Goal: Task Accomplishment & Management: Manage account settings

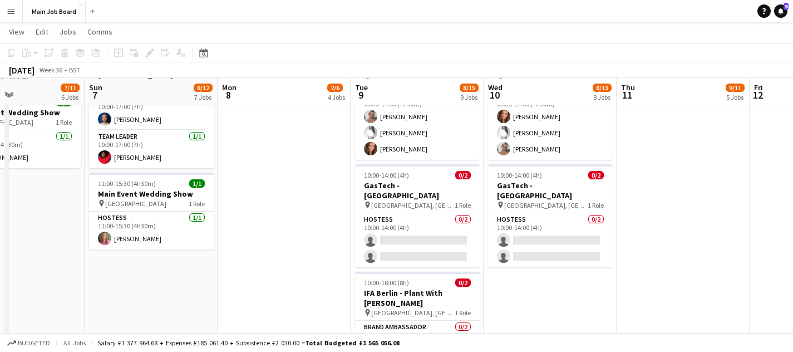
scroll to position [599, 0]
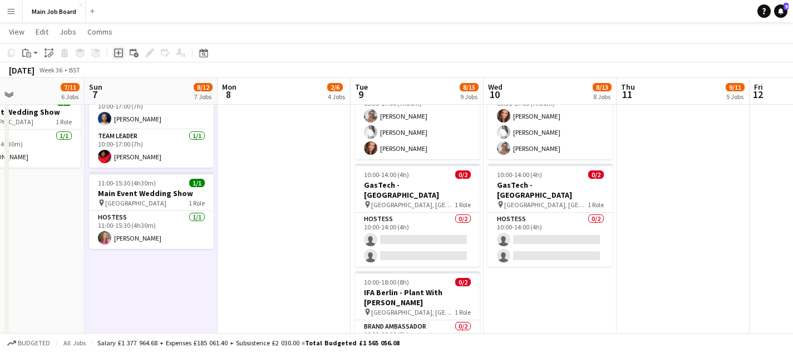
click at [120, 54] on icon "Add job" at bounding box center [118, 52] width 9 height 9
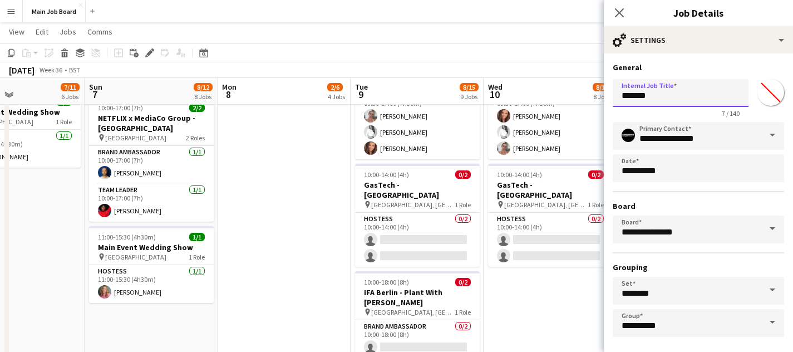
drag, startPoint x: 661, startPoint y: 96, endPoint x: 565, endPoint y: 96, distance: 96.2
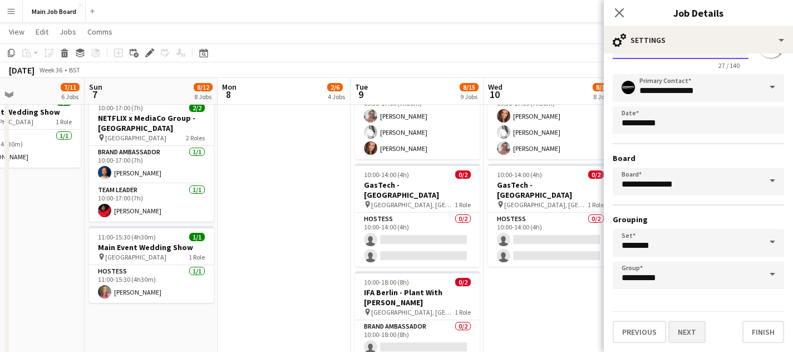
type input "**********"
click at [693, 332] on button "Next" at bounding box center [686, 331] width 37 height 22
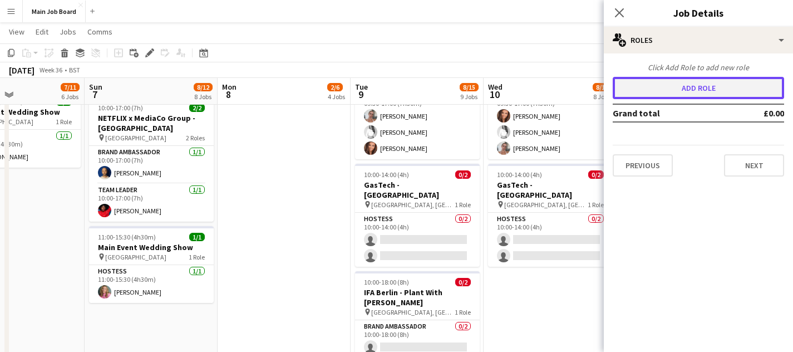
click at [708, 90] on button "Add role" at bounding box center [697, 88] width 171 height 22
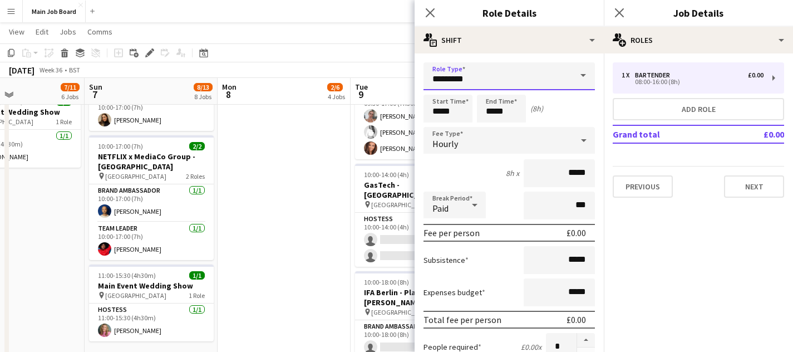
click at [545, 75] on input "*********" at bounding box center [508, 76] width 171 height 28
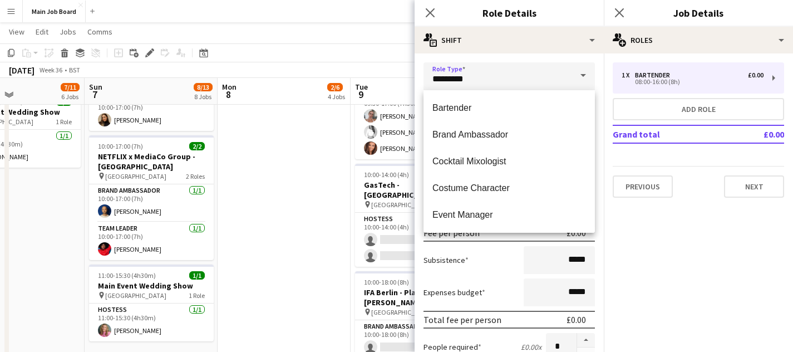
click at [575, 84] on span at bounding box center [582, 75] width 23 height 27
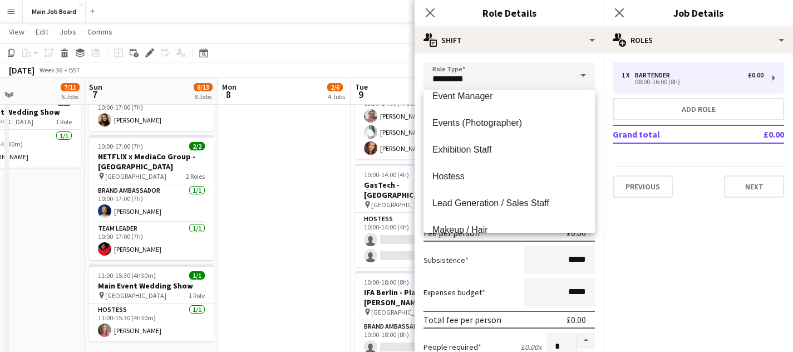
scroll to position [119, 0]
click at [493, 169] on mat-option "Hostess" at bounding box center [508, 175] width 171 height 27
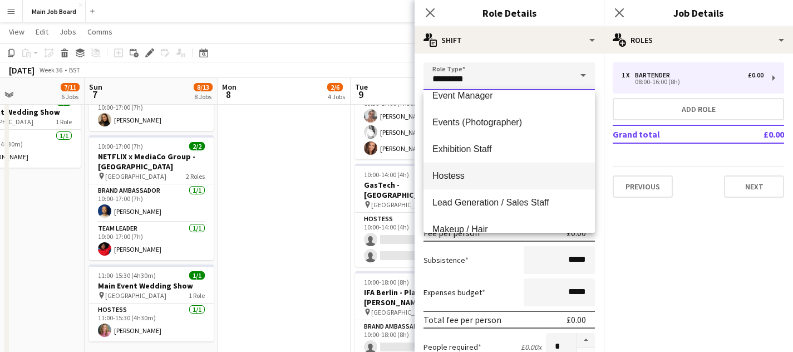
type input "*******"
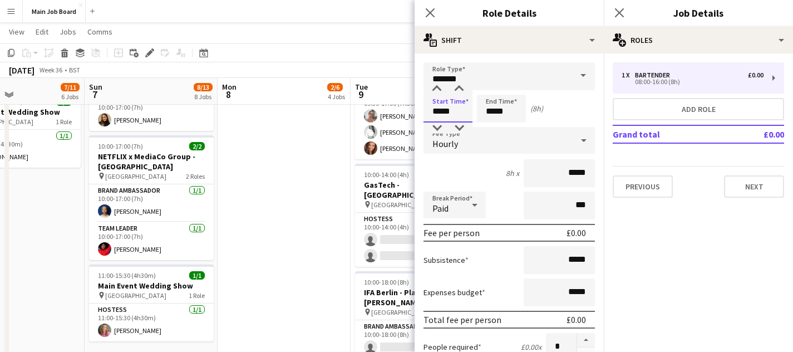
click at [454, 115] on input "*****" at bounding box center [447, 109] width 49 height 28
type input "*****"
click at [436, 88] on div at bounding box center [437, 88] width 22 height 11
click at [511, 115] on input "*****" at bounding box center [501, 109] width 49 height 28
click at [488, 89] on div at bounding box center [490, 88] width 22 height 11
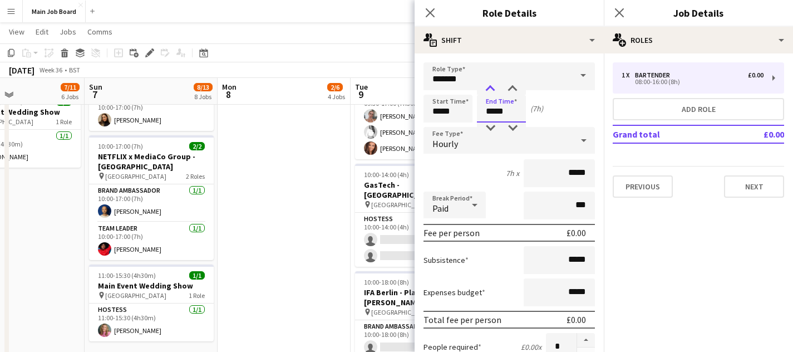
type input "*****"
click at [488, 89] on div at bounding box center [490, 88] width 22 height 11
click at [571, 176] on input "*****" at bounding box center [558, 173] width 71 height 28
type input "******"
click at [571, 289] on input "*****" at bounding box center [558, 292] width 71 height 28
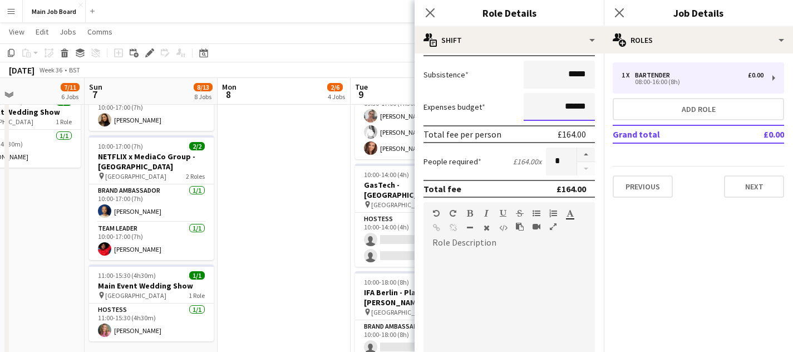
scroll to position [196, 0]
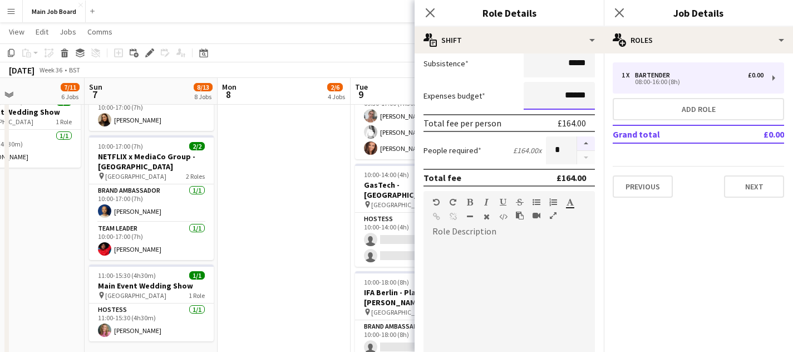
type input "******"
click at [587, 145] on button "button" at bounding box center [586, 143] width 18 height 14
type input "*"
click at [512, 304] on div at bounding box center [508, 306] width 171 height 133
paste div
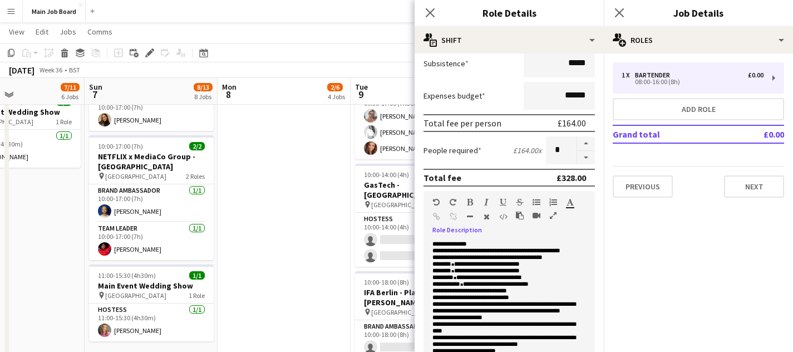
scroll to position [217, 0]
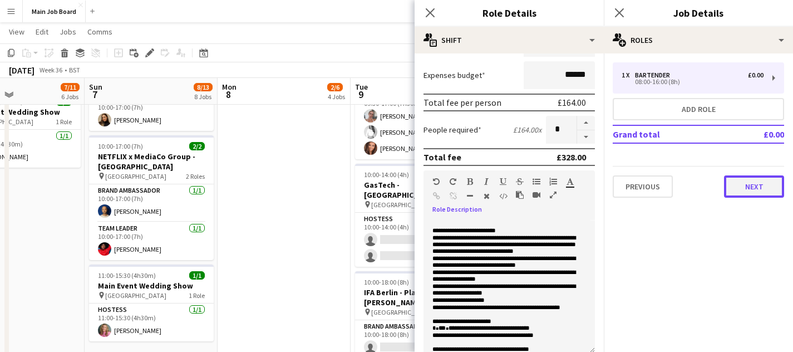
click at [759, 187] on button "Next" at bounding box center [754, 186] width 60 height 22
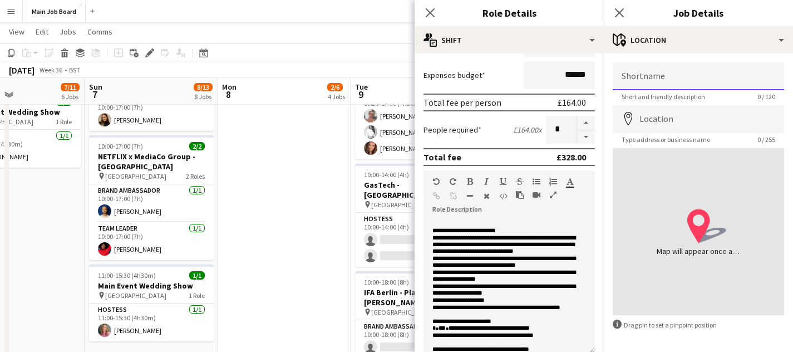
click at [646, 73] on input "Shortname" at bounding box center [697, 76] width 171 height 28
type input "**********"
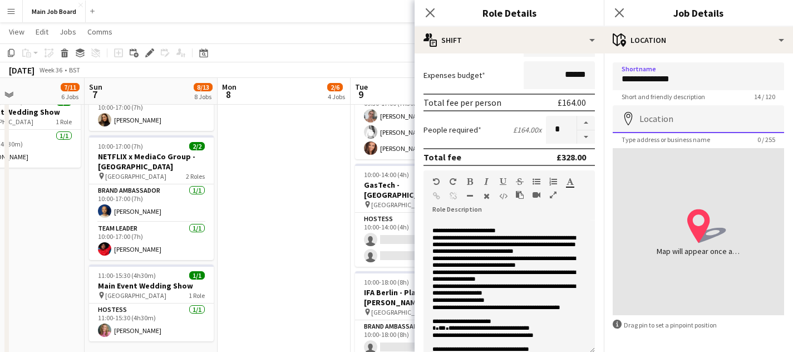
click at [681, 126] on input "Location" at bounding box center [697, 119] width 171 height 28
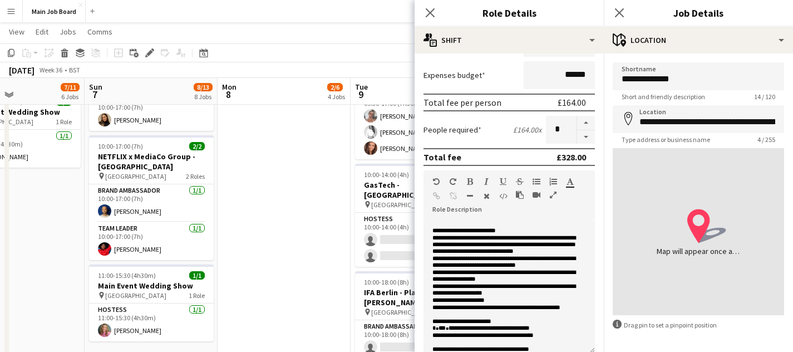
type input "**********"
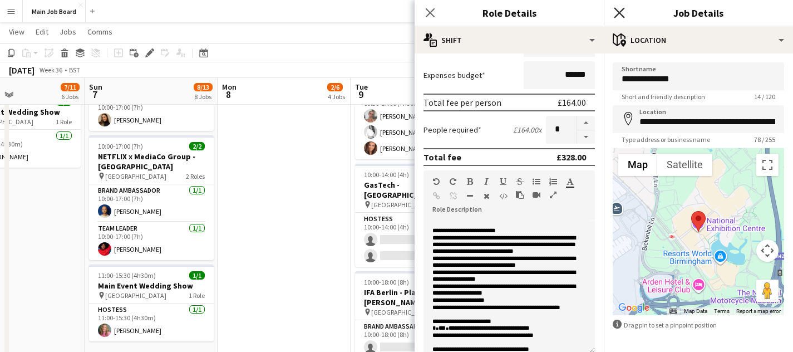
click at [619, 13] on icon at bounding box center [619, 12] width 11 height 11
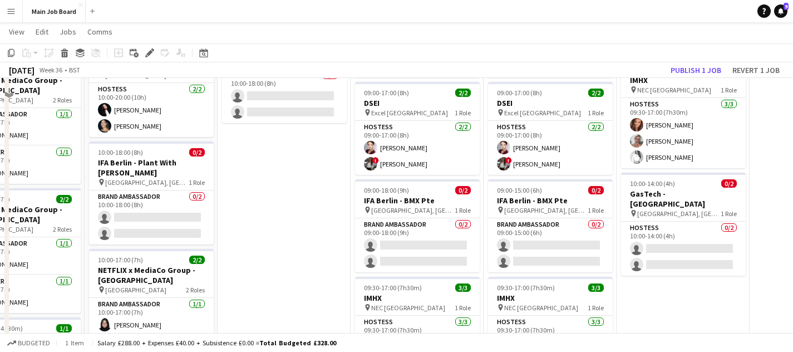
scroll to position [0, 0]
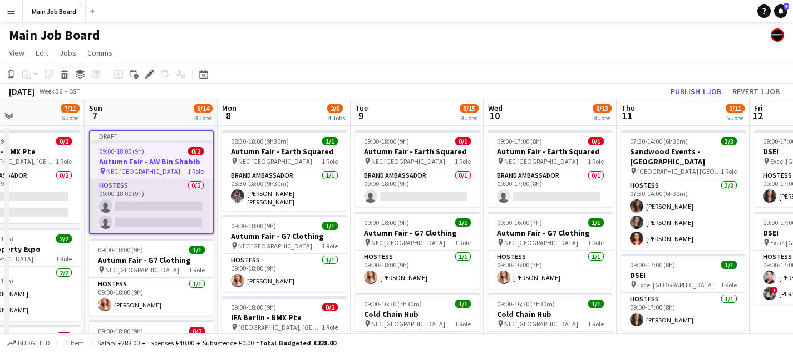
click at [177, 199] on app-card-role "Hostess 0/2 09:00-18:00 (9h) single-neutral-actions single-neutral-actions" at bounding box center [151, 206] width 122 height 54
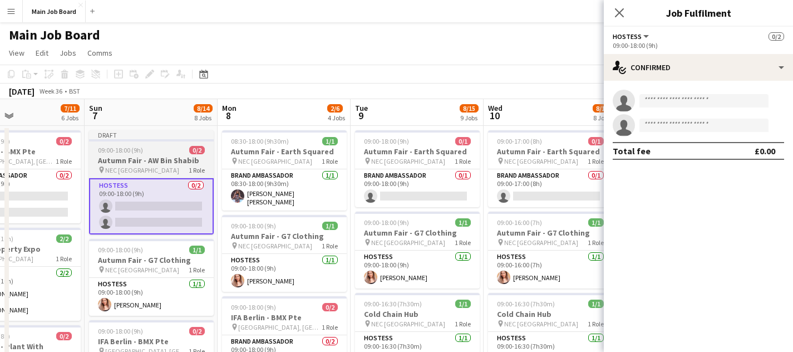
click at [174, 135] on div "Draft" at bounding box center [151, 134] width 125 height 9
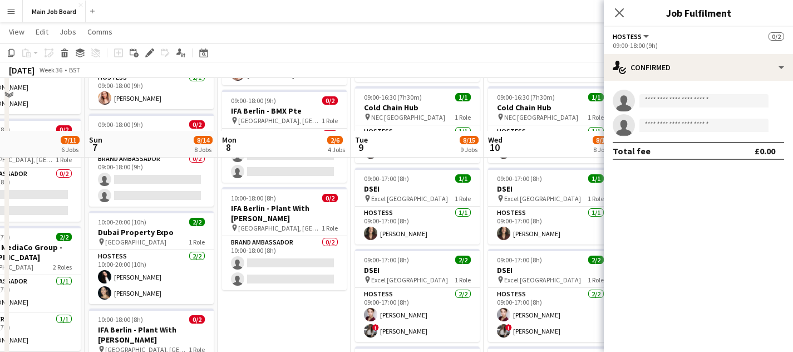
scroll to position [289, 0]
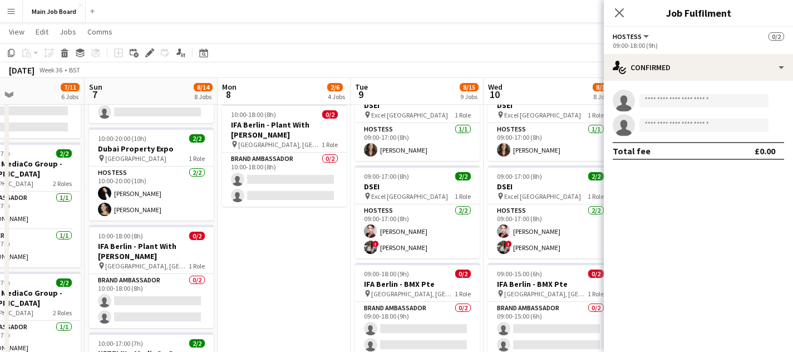
click at [261, 254] on app-date-cell "08:30-18:00 (9h30m) 1/1 Autumn Fair - Earth Squared pin NEC Birmingham 1 Role B…" at bounding box center [283, 280] width 133 height 888
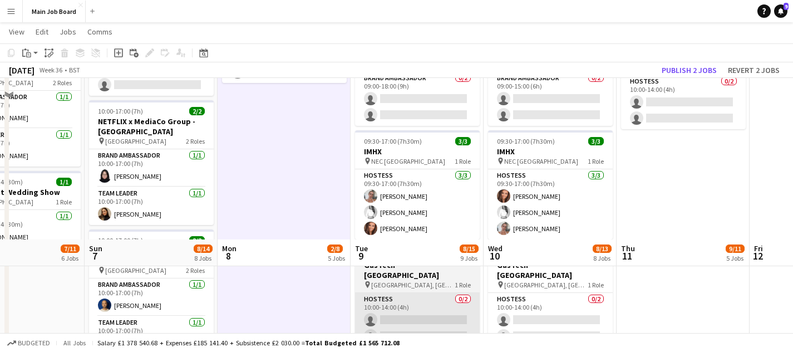
scroll to position [679, 0]
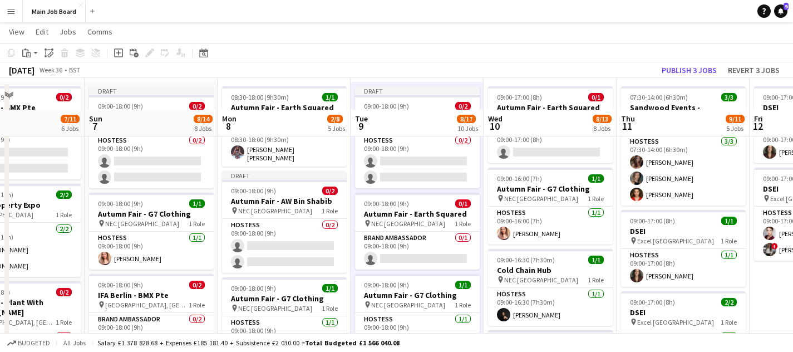
scroll to position [0, 0]
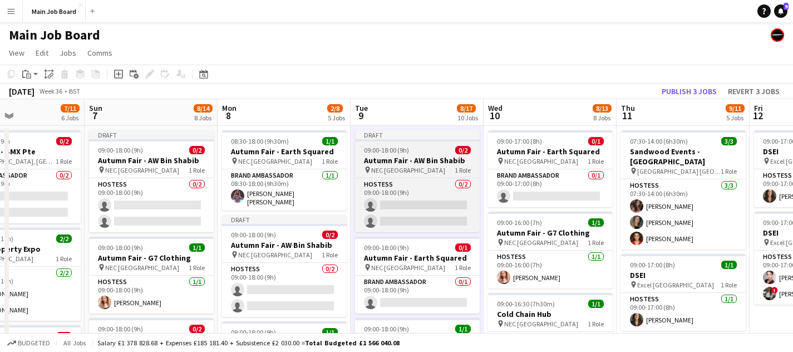
click at [416, 146] on div "09:00-18:00 (9h) 0/2" at bounding box center [417, 150] width 125 height 8
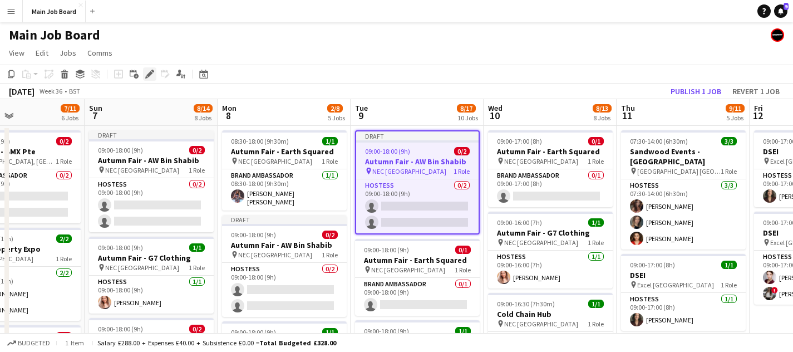
click at [147, 72] on icon "Edit" at bounding box center [149, 74] width 9 height 9
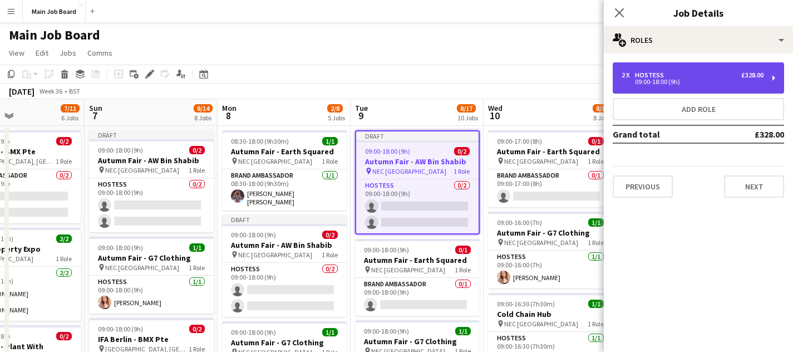
click at [684, 87] on div "2 x Hostess £328.00 09:00-18:00 (9h)" at bounding box center [697, 77] width 171 height 31
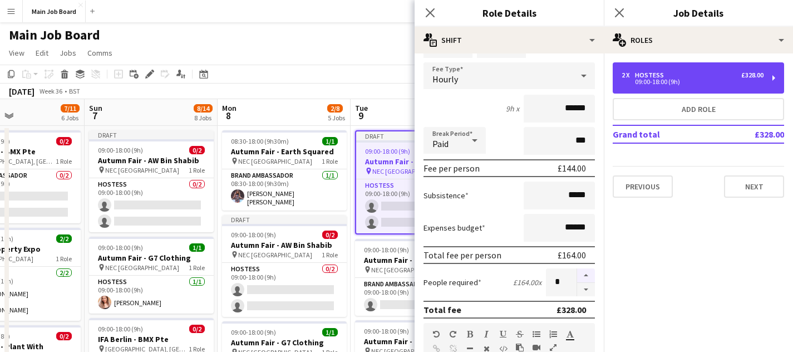
scroll to position [70, 0]
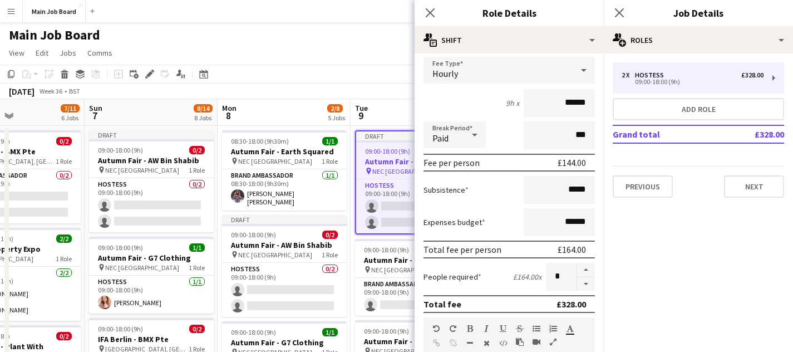
click at [587, 293] on form "**********" at bounding box center [508, 309] width 189 height 634
click at [584, 283] on button "button" at bounding box center [586, 284] width 18 height 14
type input "*"
click at [434, 10] on icon "Close pop-in" at bounding box center [429, 12] width 11 height 11
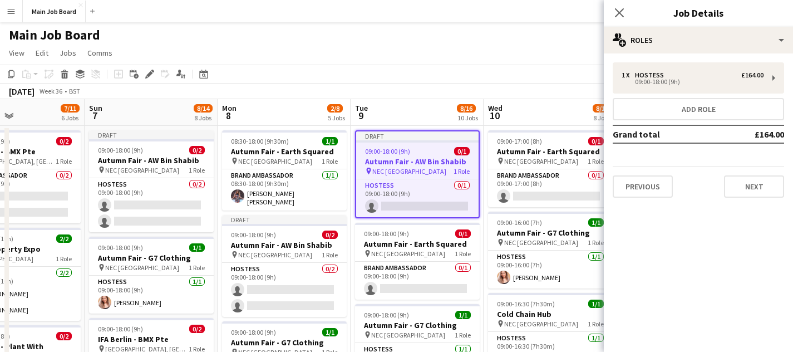
click at [453, 151] on div "09:00-18:00 (9h) 0/1" at bounding box center [417, 151] width 122 height 8
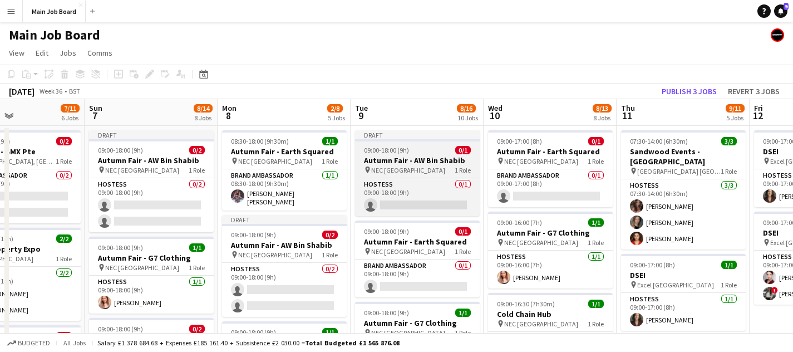
click at [423, 143] on app-job-card "Draft 09:00-18:00 (9h) 0/1 Autumn Fair - AW Bin Shabib pin NEC Birmingham 1 Rol…" at bounding box center [417, 173] width 125 height 86
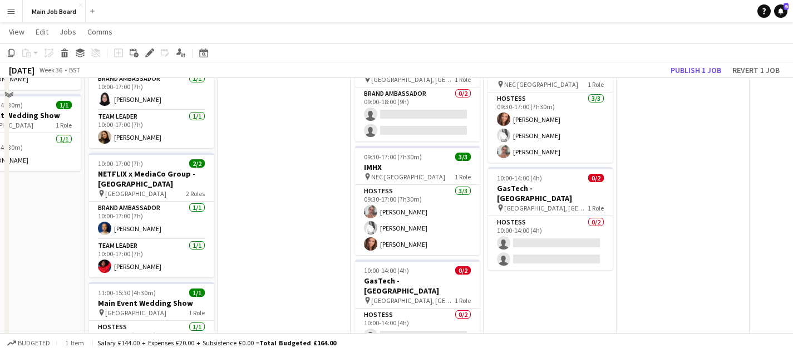
scroll to position [641, 0]
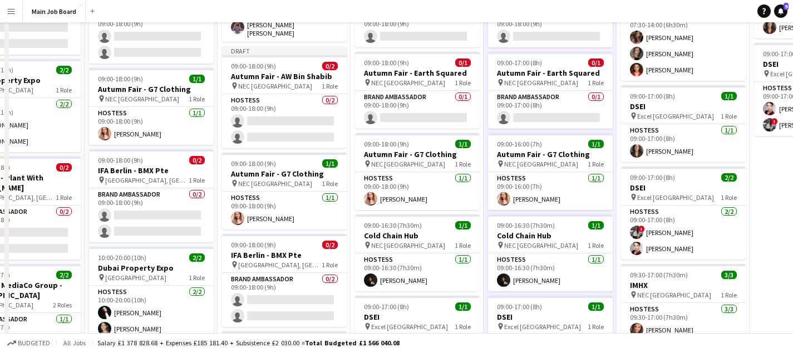
scroll to position [0, 0]
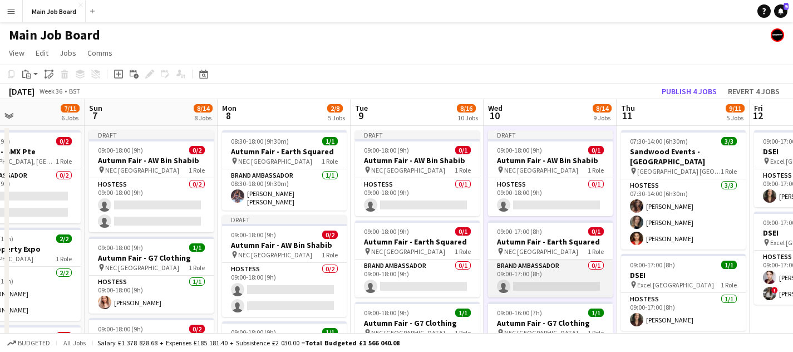
click at [532, 282] on app-card-role "Brand Ambassador 0/1 09:00-17:00 (8h) single-neutral-actions" at bounding box center [550, 278] width 125 height 38
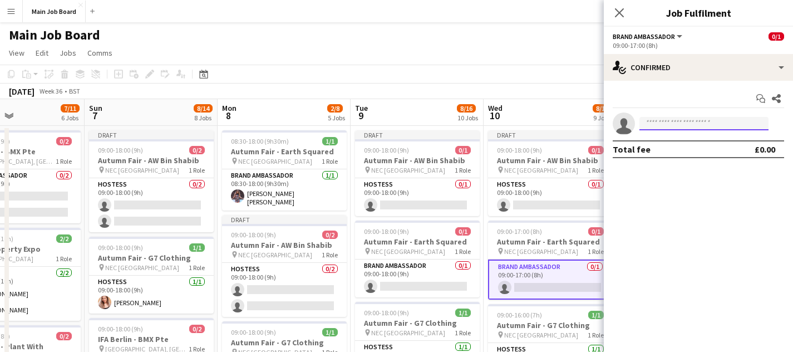
click at [652, 125] on input at bounding box center [703, 123] width 129 height 13
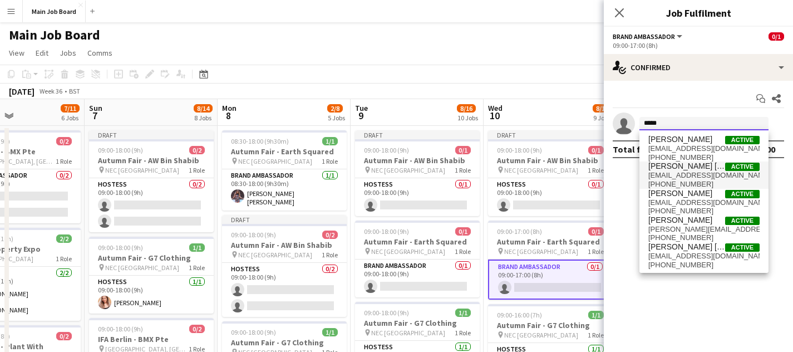
type input "*****"
click at [676, 181] on span "[PHONE_NUMBER]" at bounding box center [703, 184] width 111 height 9
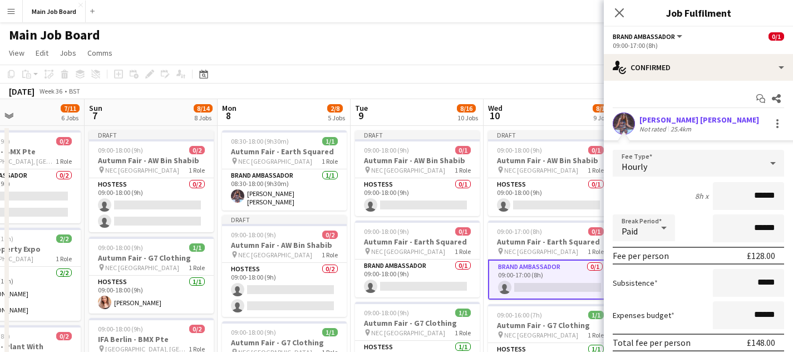
scroll to position [68, 0]
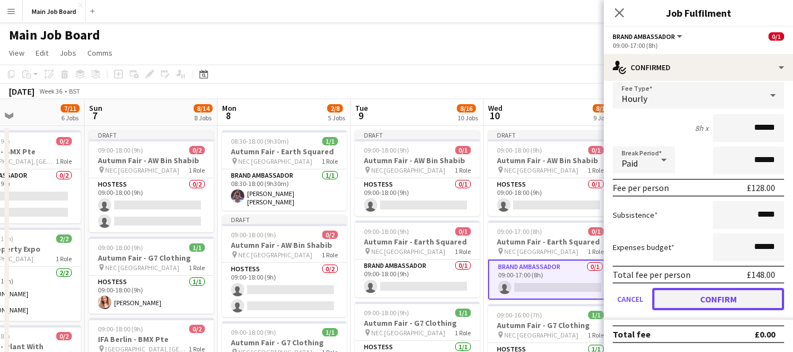
click at [707, 302] on button "Confirm" at bounding box center [718, 299] width 132 height 22
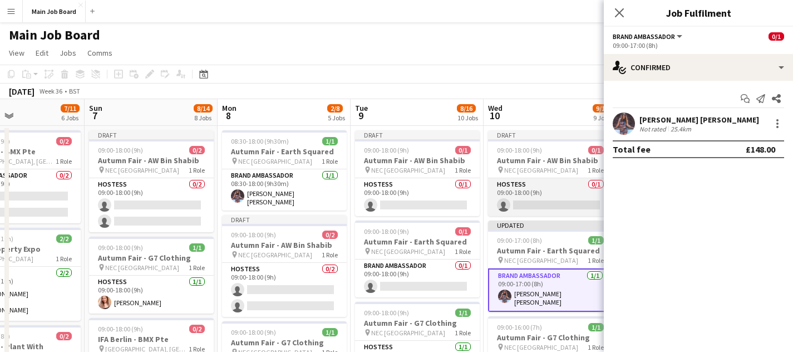
click at [517, 201] on app-card-role "Hostess 0/1 09:00-18:00 (9h) single-neutral-actions" at bounding box center [550, 197] width 125 height 38
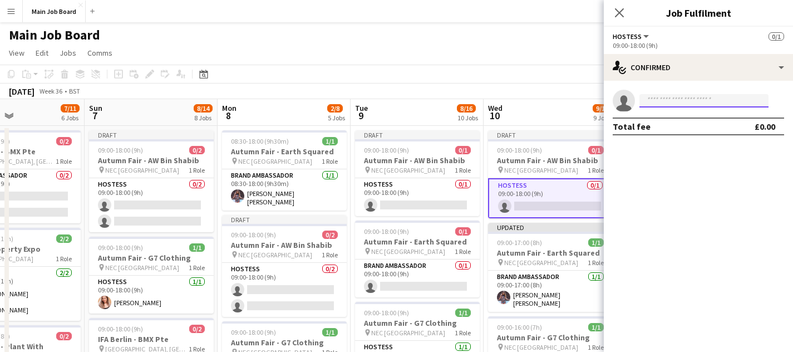
click at [675, 102] on input at bounding box center [703, 100] width 129 height 13
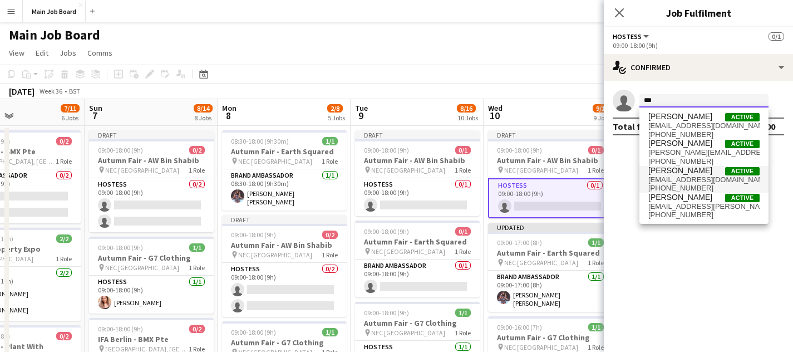
type input "***"
click at [683, 171] on span "[PERSON_NAME]" at bounding box center [680, 170] width 64 height 9
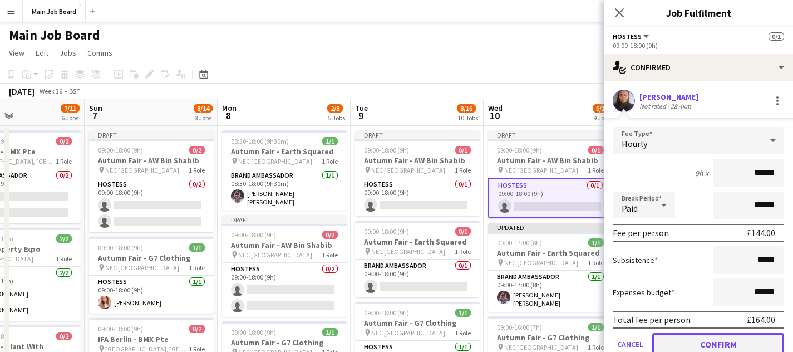
click at [691, 338] on button "Confirm" at bounding box center [718, 344] width 132 height 22
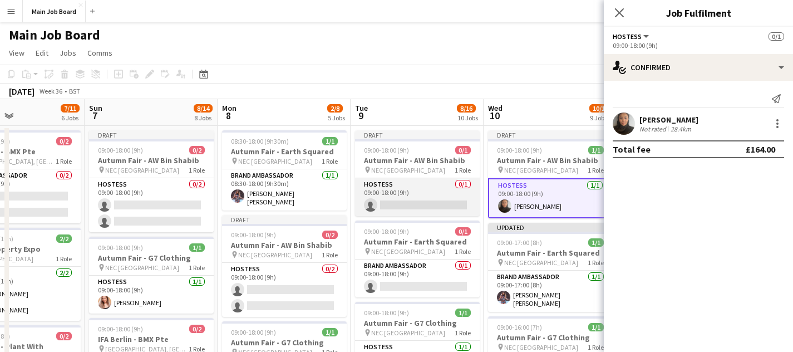
click at [423, 207] on app-card-role "Hostess 0/1 09:00-18:00 (9h) single-neutral-actions" at bounding box center [417, 197] width 125 height 38
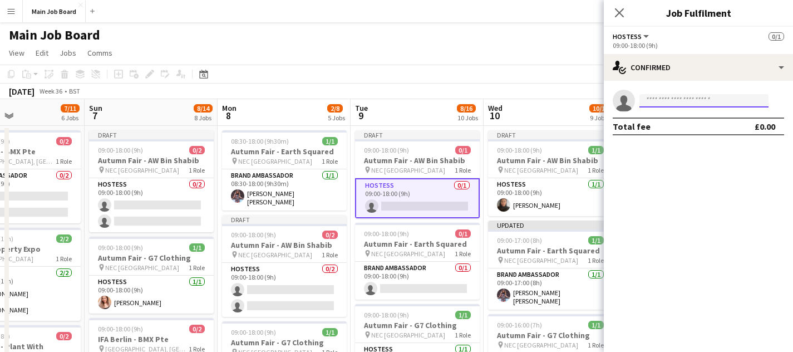
click at [657, 102] on input at bounding box center [703, 100] width 129 height 13
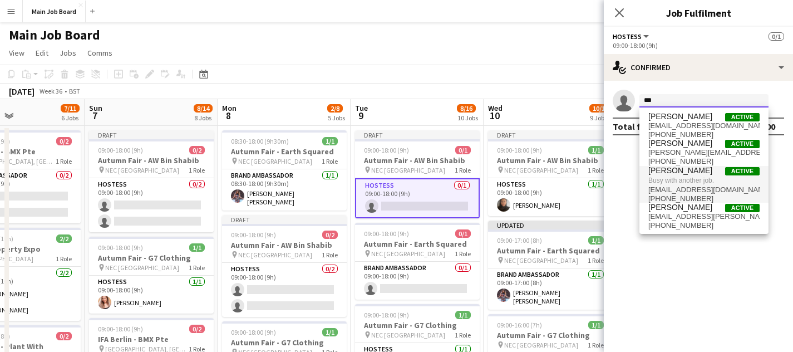
type input "***"
click at [691, 170] on span "[PERSON_NAME]" at bounding box center [680, 170] width 64 height 9
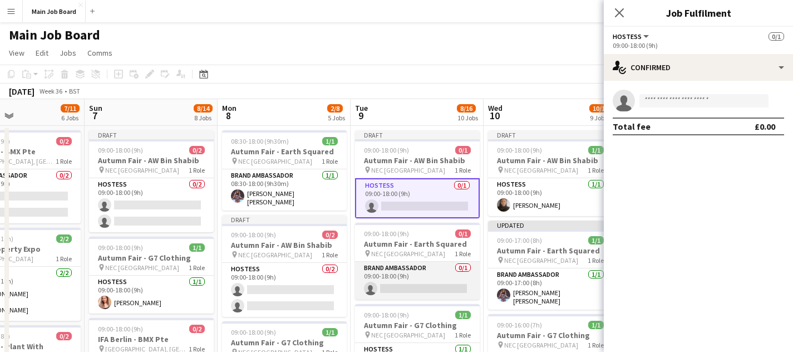
click at [397, 273] on app-card-role "Brand Ambassador 0/1 09:00-18:00 (9h) single-neutral-actions" at bounding box center [417, 280] width 125 height 38
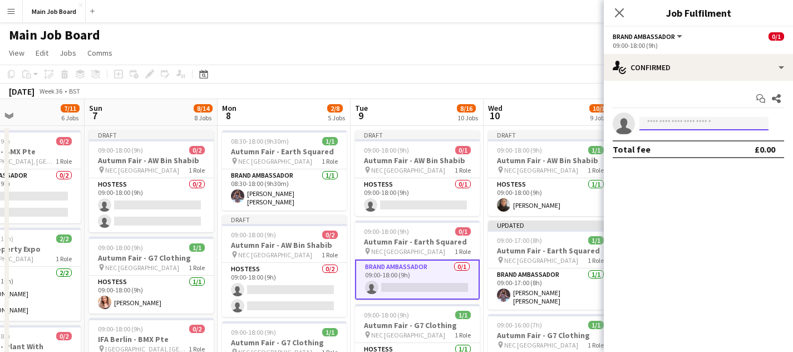
click at [669, 119] on input at bounding box center [703, 123] width 129 height 13
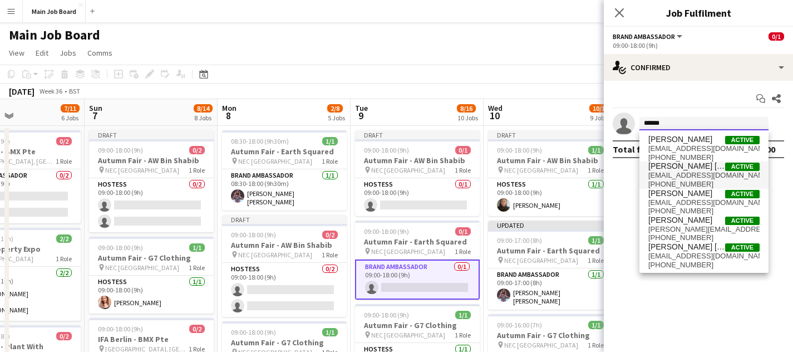
type input "*****"
click at [705, 167] on span "[PERSON_NAME] [PERSON_NAME]" at bounding box center [686, 165] width 77 height 9
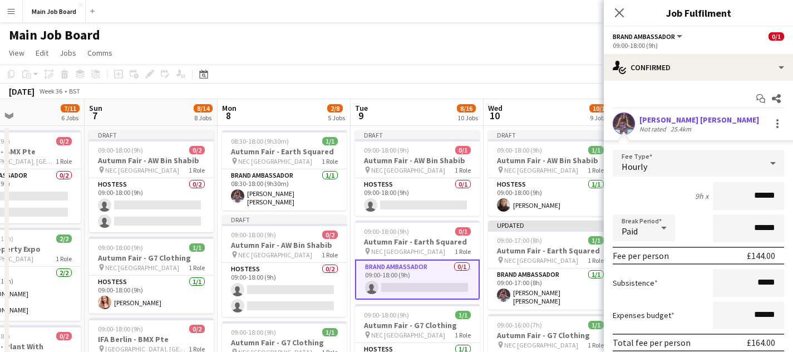
scroll to position [68, 0]
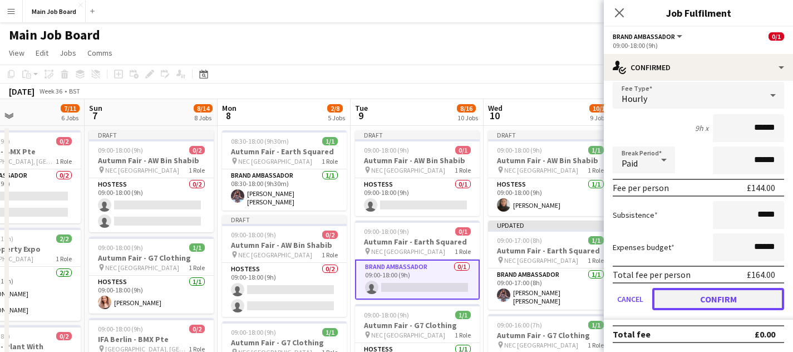
click at [705, 296] on button "Confirm" at bounding box center [718, 299] width 132 height 22
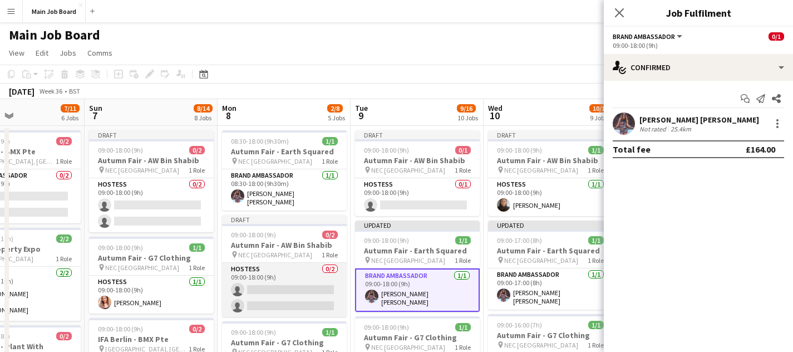
click at [289, 290] on app-card-role "Hostess 0/2 09:00-18:00 (9h) single-neutral-actions single-neutral-actions" at bounding box center [284, 290] width 125 height 54
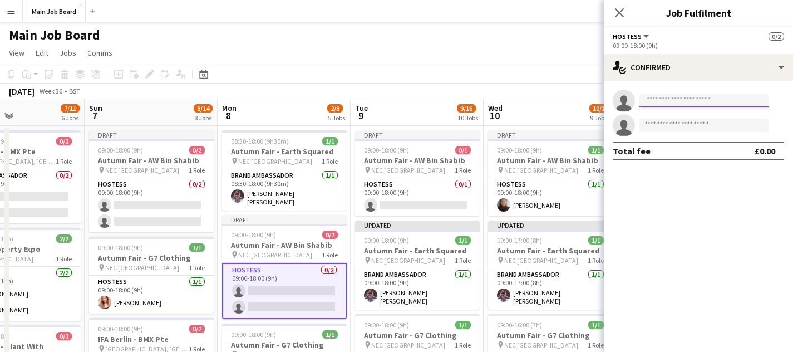
click at [657, 99] on input at bounding box center [703, 100] width 129 height 13
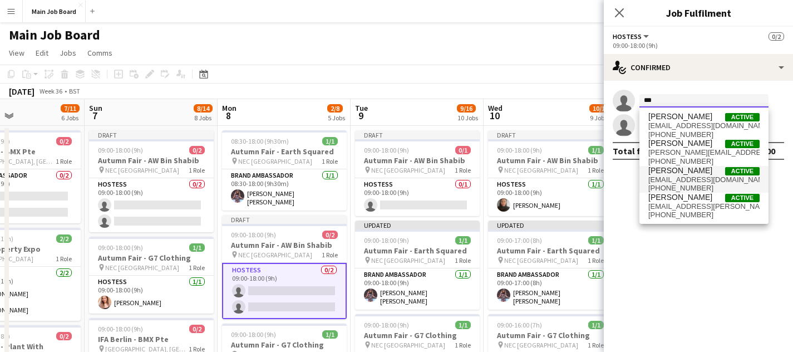
type input "***"
click at [687, 174] on span "[PERSON_NAME]" at bounding box center [680, 170] width 64 height 9
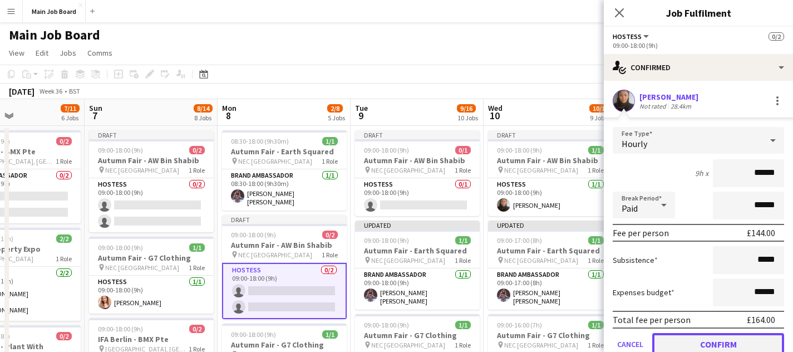
click at [681, 347] on button "Confirm" at bounding box center [718, 344] width 132 height 22
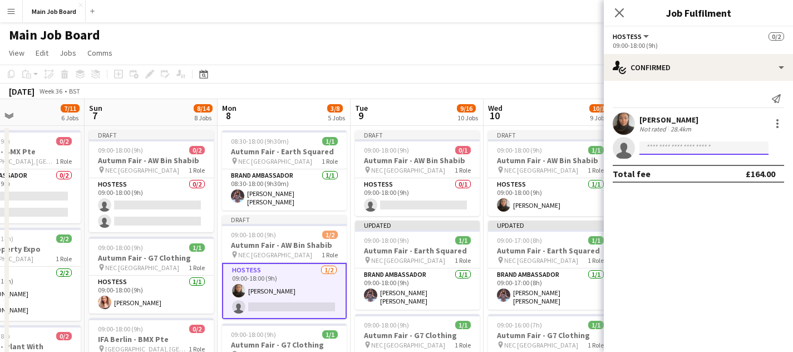
click at [671, 145] on input at bounding box center [703, 147] width 129 height 13
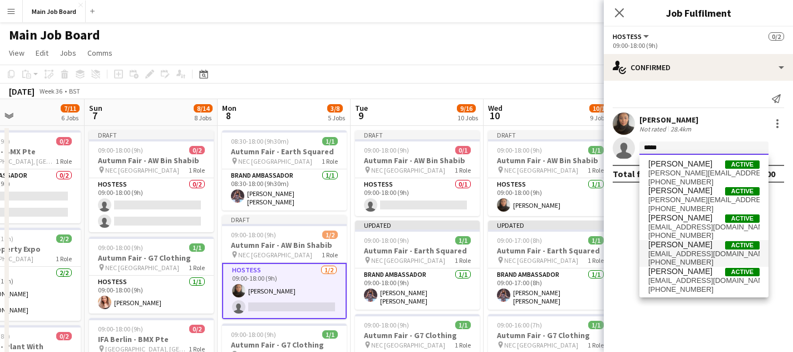
type input "*****"
click at [705, 258] on span "[PHONE_NUMBER]" at bounding box center [703, 262] width 111 height 9
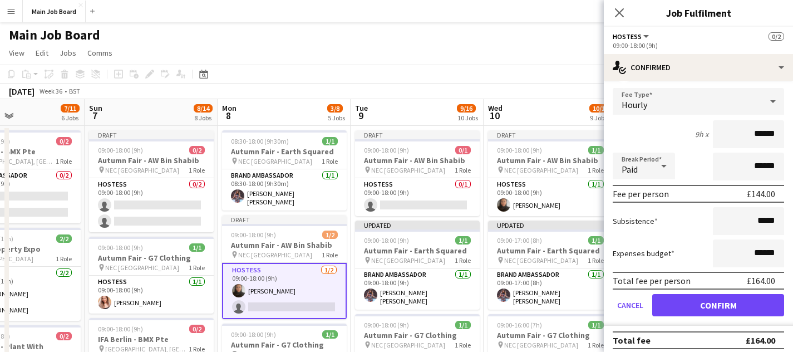
scroll to position [92, 0]
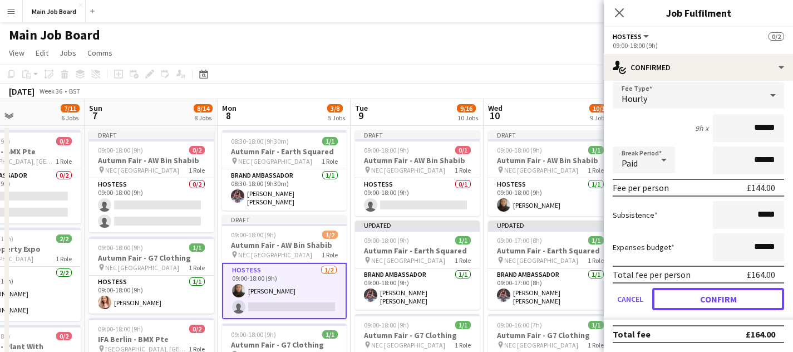
click at [710, 298] on button "Confirm" at bounding box center [718, 299] width 132 height 22
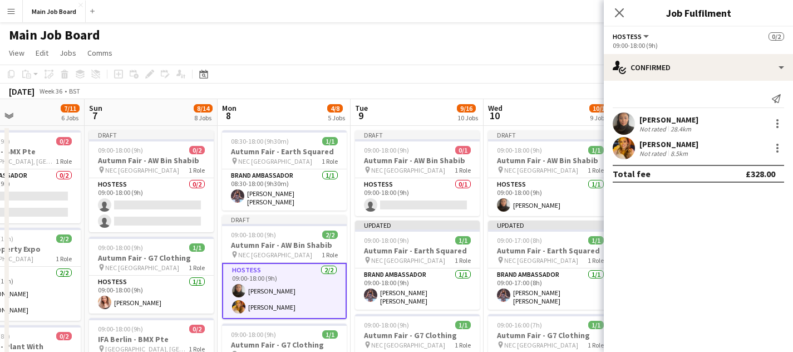
scroll to position [0, 0]
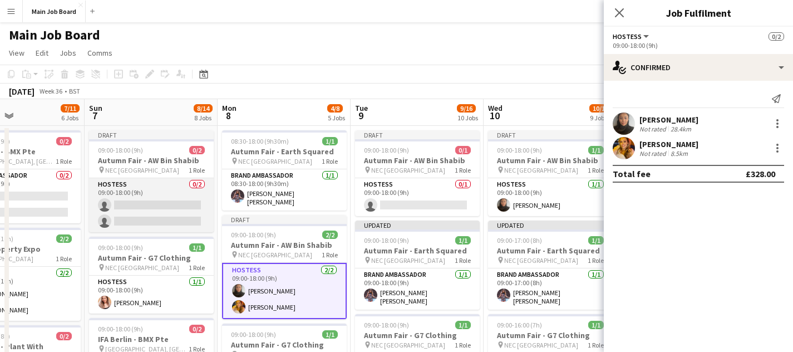
click at [177, 212] on app-card-role "Hostess 0/2 09:00-18:00 (9h) single-neutral-actions single-neutral-actions" at bounding box center [151, 205] width 125 height 54
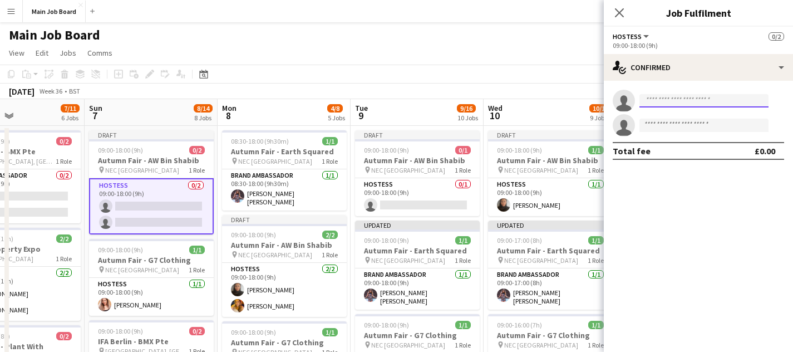
click at [668, 102] on input at bounding box center [703, 100] width 129 height 13
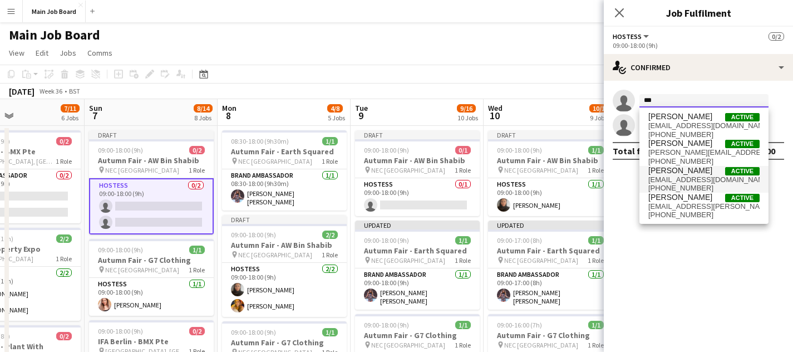
type input "***"
click at [700, 186] on span "[PHONE_NUMBER]" at bounding box center [703, 188] width 111 height 9
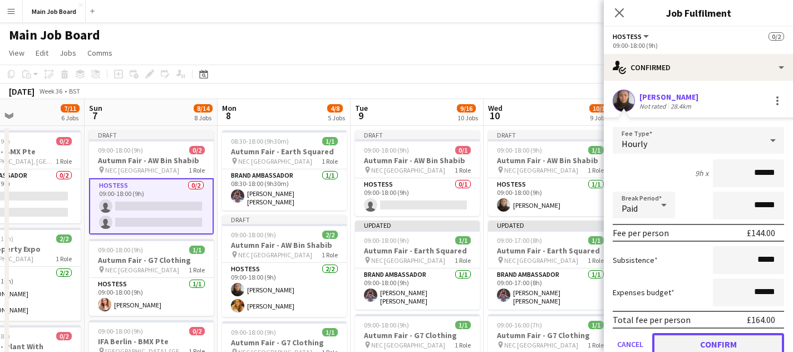
click at [686, 339] on button "Confirm" at bounding box center [718, 344] width 132 height 22
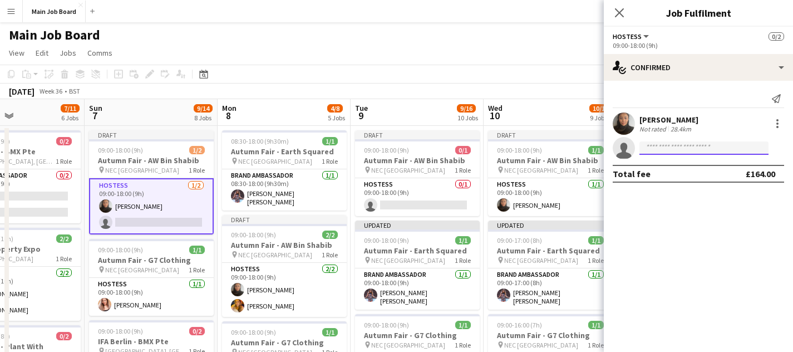
click at [660, 152] on input at bounding box center [703, 147] width 129 height 13
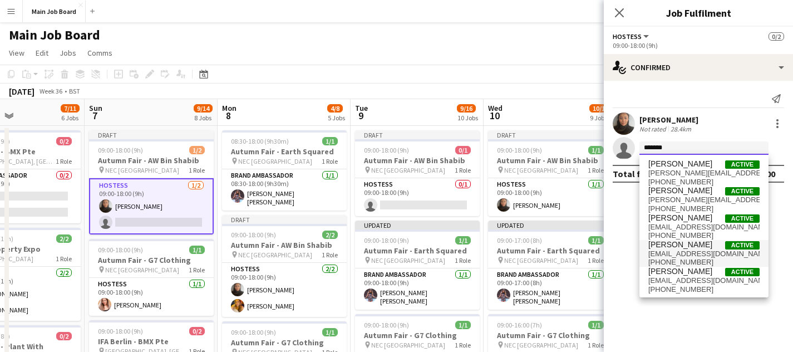
type input "*******"
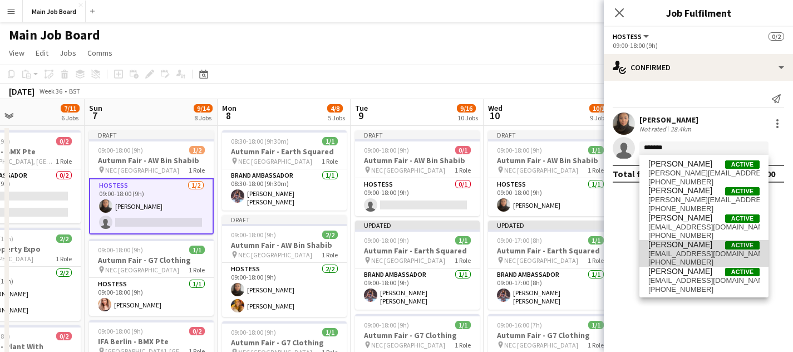
click at [691, 245] on span "[PERSON_NAME]" at bounding box center [680, 244] width 64 height 9
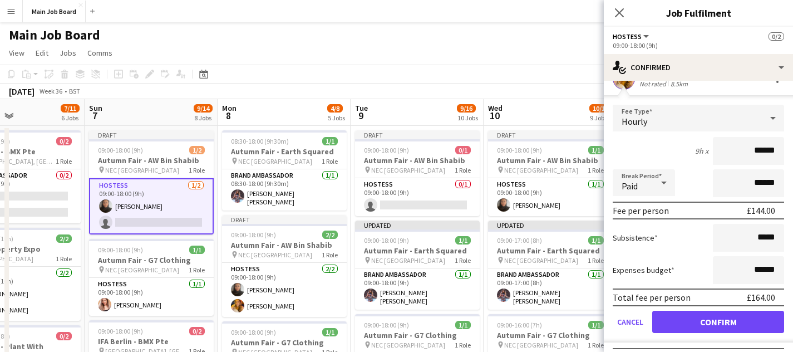
scroll to position [72, 0]
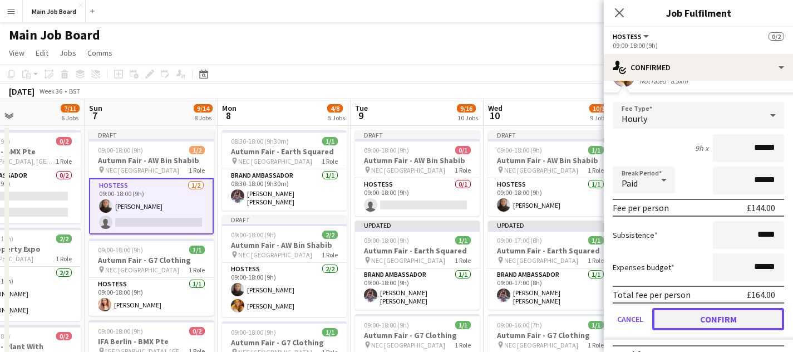
click at [706, 323] on button "Confirm" at bounding box center [718, 319] width 132 height 22
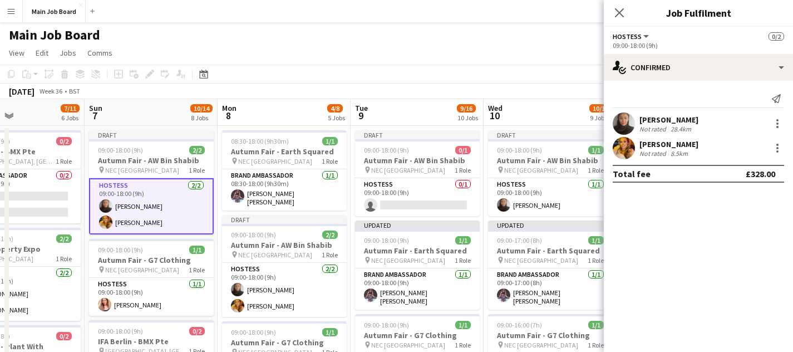
scroll to position [0, 0]
click at [458, 70] on app-toolbar "Copy Paste Paste Command V Paste with crew Command Shift V Paste linked Job [GE…" at bounding box center [396, 74] width 793 height 19
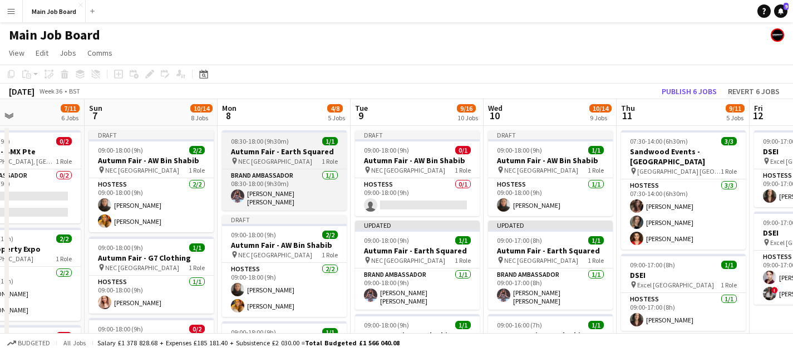
click at [271, 144] on span "08:30-18:00 (9h30m)" at bounding box center [260, 141] width 58 height 8
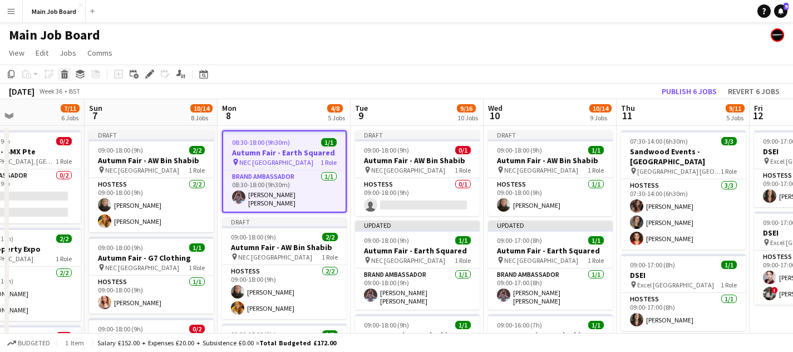
click at [66, 77] on icon at bounding box center [65, 76] width 6 height 6
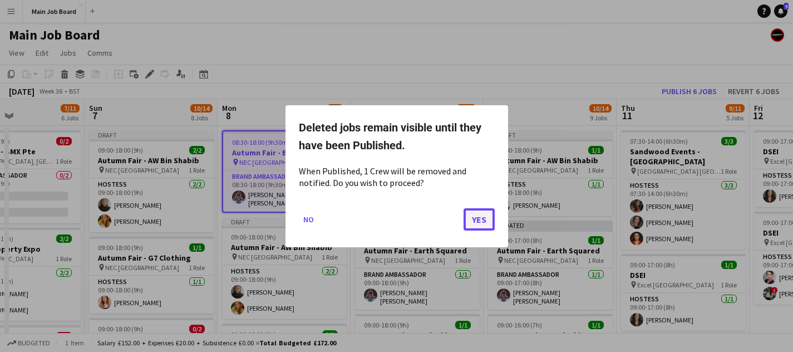
click at [479, 223] on button "Yes" at bounding box center [478, 218] width 31 height 22
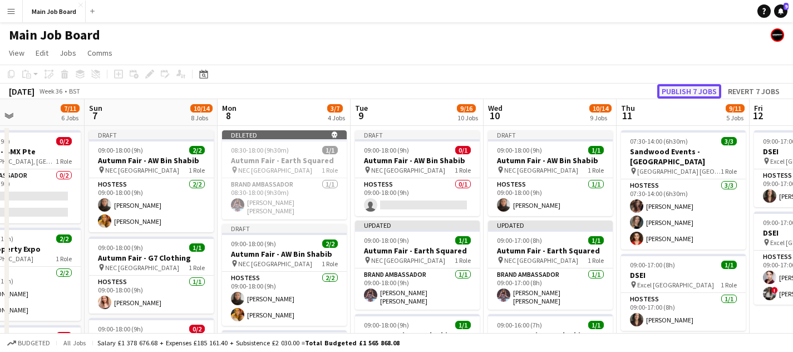
click at [706, 88] on button "Publish 7 jobs" at bounding box center [689, 91] width 64 height 14
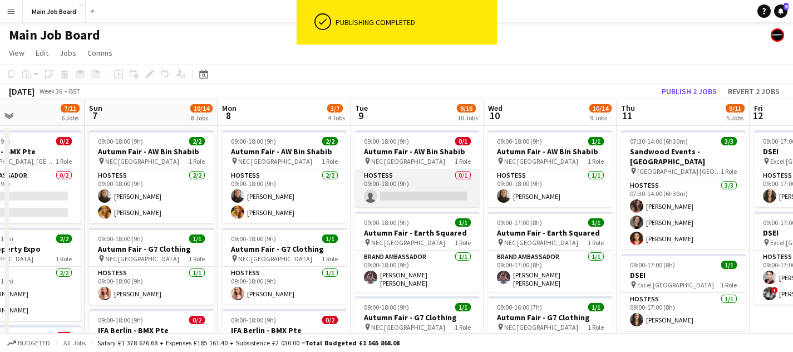
click at [427, 181] on app-card-role "Hostess 0/1 09:00-18:00 (9h) single-neutral-actions" at bounding box center [417, 188] width 125 height 38
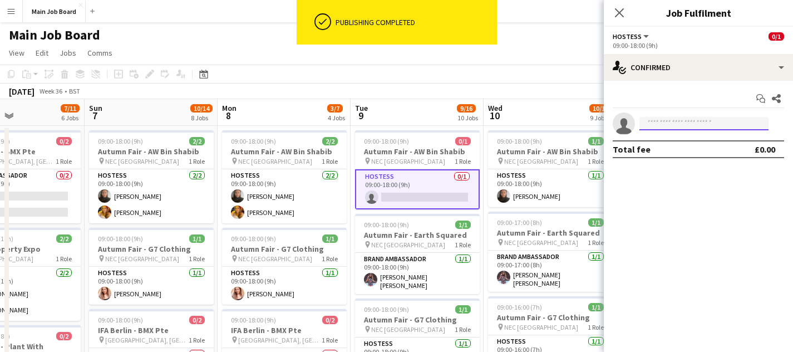
click at [709, 129] on input at bounding box center [703, 123] width 129 height 13
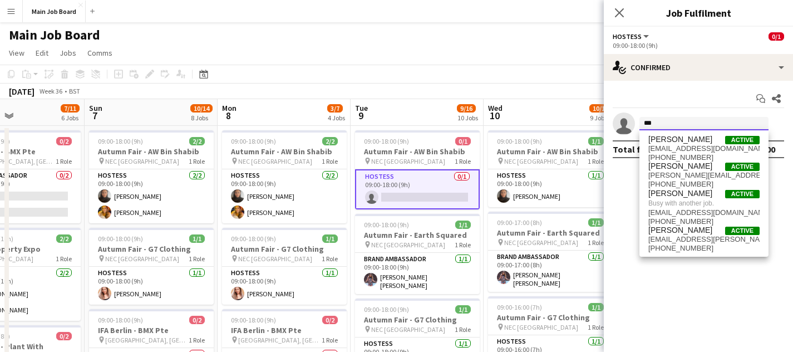
type input "***"
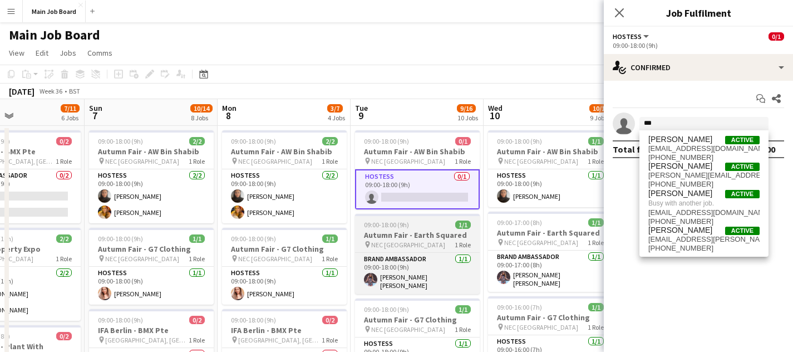
click at [433, 222] on div "09:00-18:00 (9h) 1/1" at bounding box center [417, 224] width 125 height 8
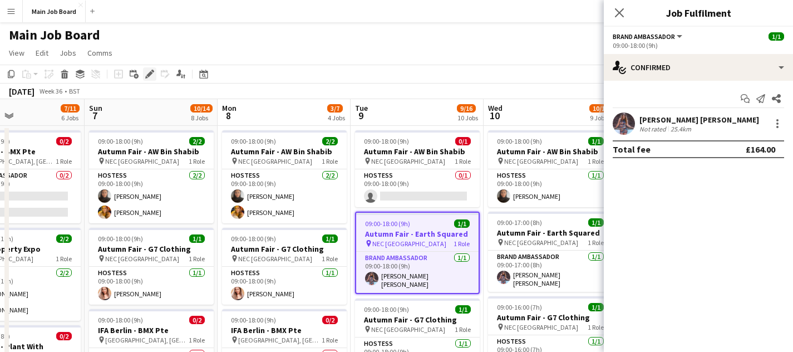
click at [150, 76] on icon "Edit" at bounding box center [149, 74] width 9 height 9
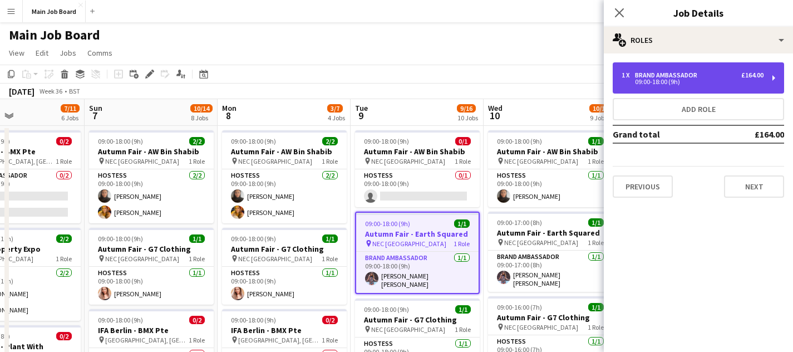
click at [679, 85] on div "09:00-18:00 (9h)" at bounding box center [692, 82] width 142 height 6
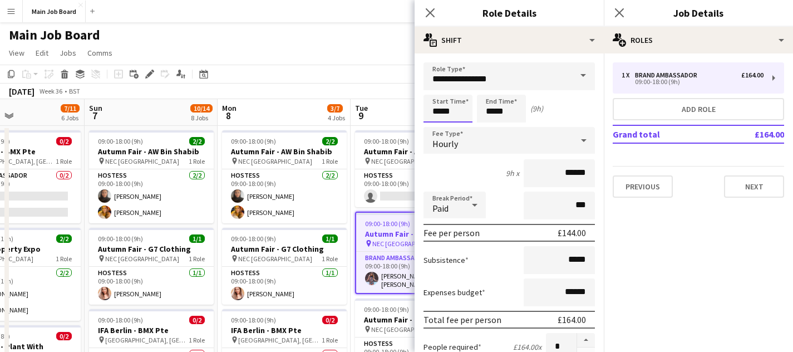
click at [444, 110] on input "*****" at bounding box center [447, 109] width 49 height 28
click at [452, 98] on input "*****" at bounding box center [447, 109] width 49 height 28
click at [459, 90] on div at bounding box center [459, 88] width 22 height 11
type input "*****"
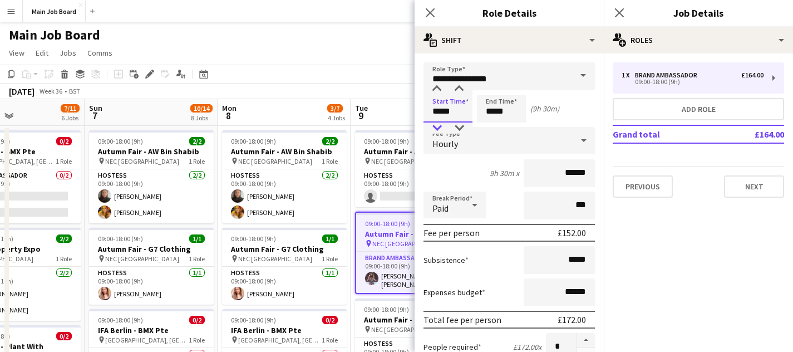
click at [441, 123] on div at bounding box center [437, 127] width 22 height 11
click at [372, 77] on app-toolbar "Copy Paste Paste Command V Paste with crew Command Shift V Paste linked Job [GE…" at bounding box center [396, 74] width 793 height 19
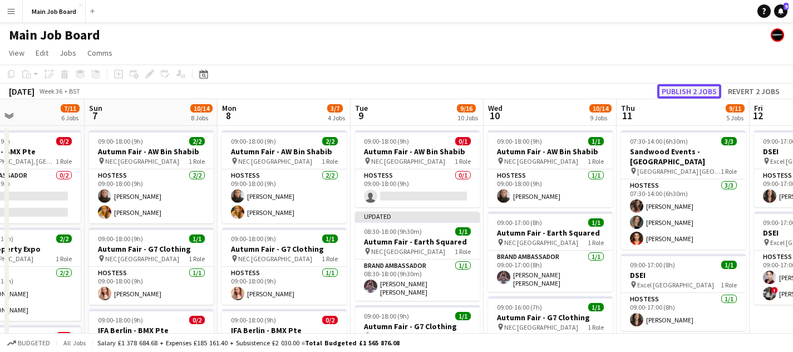
click at [676, 92] on button "Publish 2 jobs" at bounding box center [689, 91] width 64 height 14
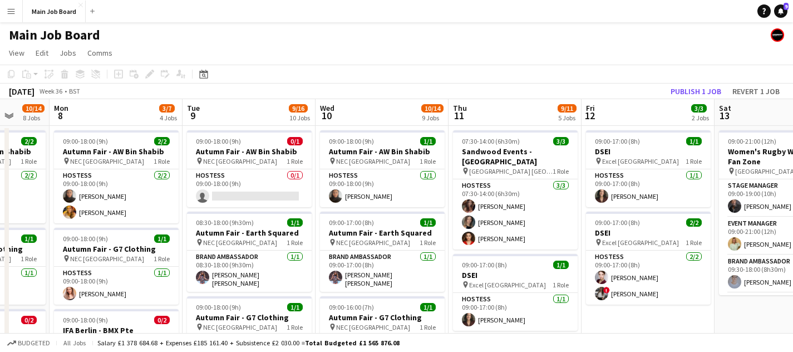
click at [7, 14] on app-icon "Menu" at bounding box center [11, 11] width 9 height 9
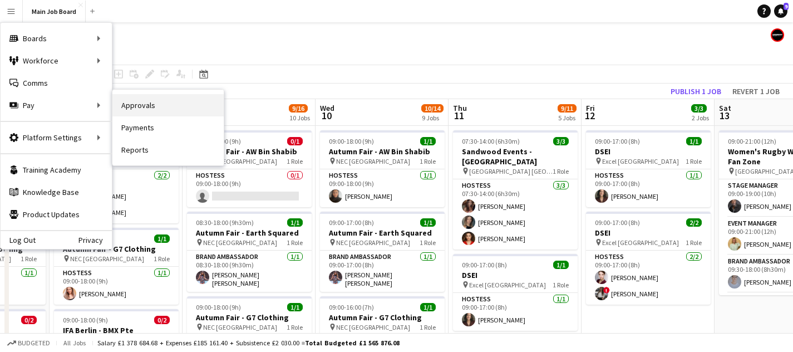
click at [148, 110] on link "Approvals" at bounding box center [167, 105] width 111 height 22
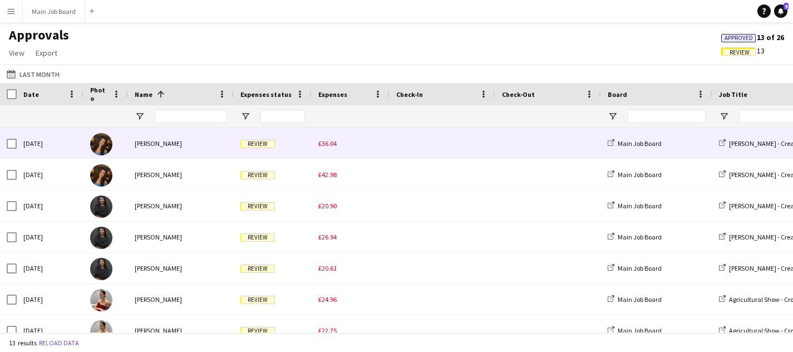
click at [317, 142] on div "£36.04" at bounding box center [350, 143] width 78 height 31
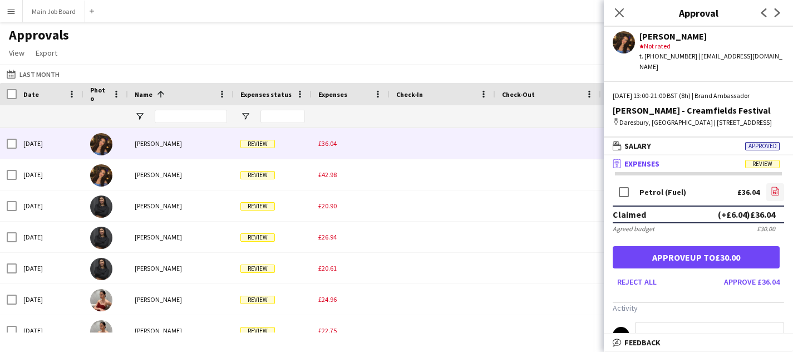
click at [772, 191] on icon "file-image" at bounding box center [774, 190] width 9 height 9
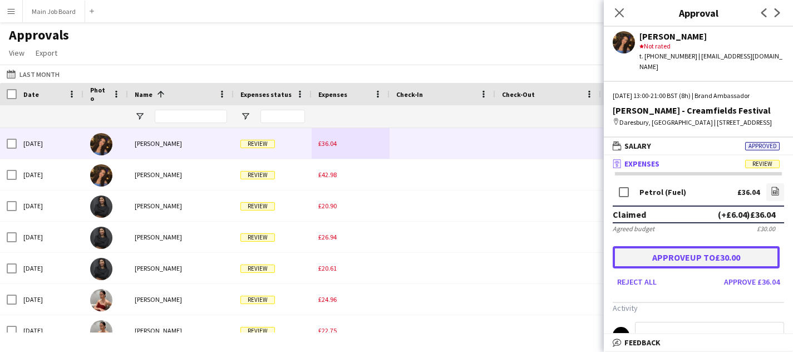
click at [662, 260] on button "Approve up to £30.00" at bounding box center [695, 257] width 167 height 22
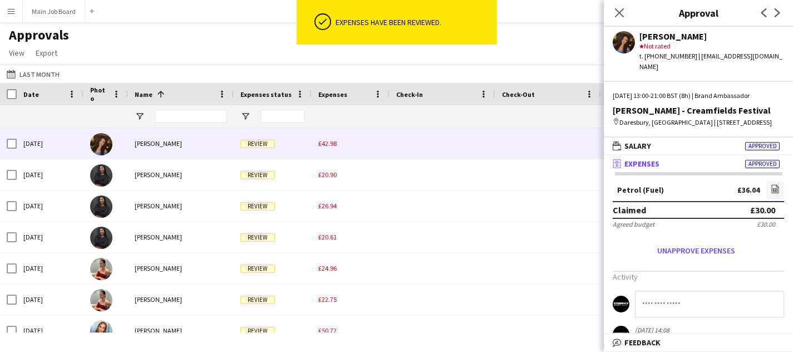
click at [324, 147] on span "£42.98" at bounding box center [327, 143] width 18 height 8
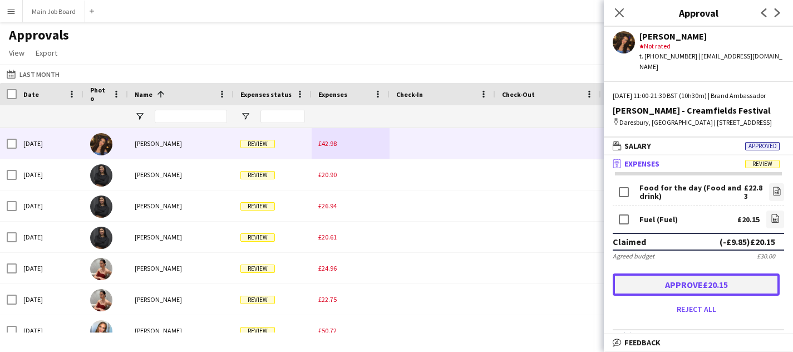
click at [713, 289] on button "Approve £20.15" at bounding box center [695, 284] width 167 height 22
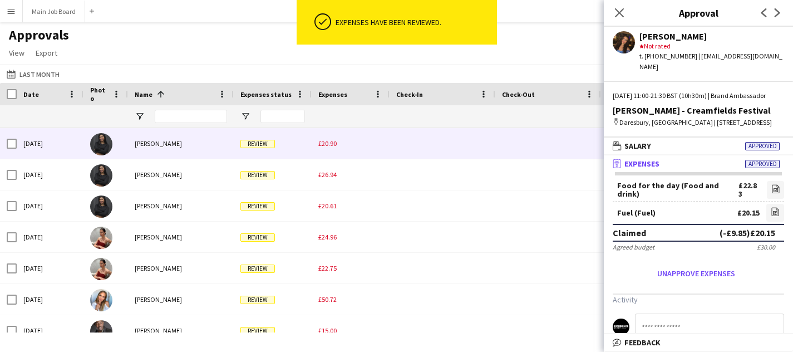
click at [317, 145] on div "£20.90" at bounding box center [350, 143] width 78 height 31
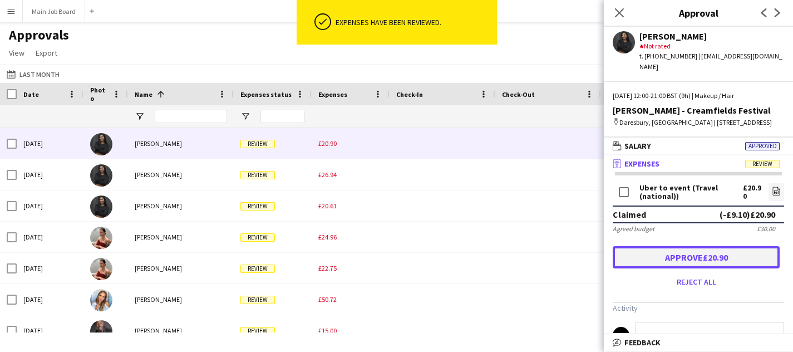
click at [679, 249] on button "Approve £20.90" at bounding box center [695, 257] width 167 height 22
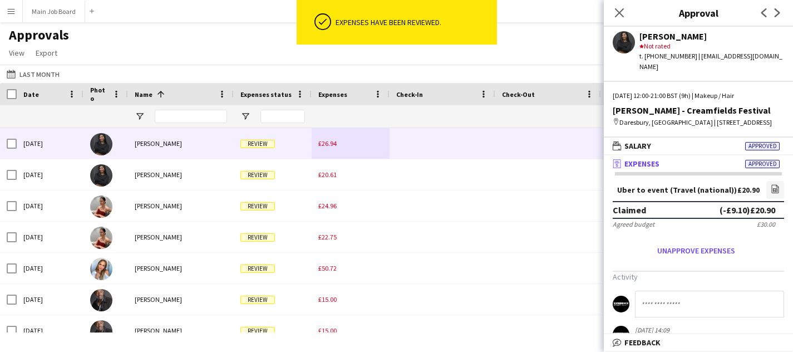
click at [329, 147] on span "£26.94" at bounding box center [327, 143] width 18 height 8
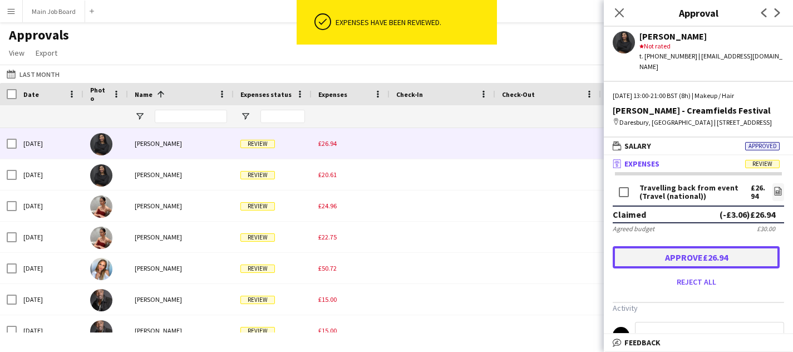
click at [662, 252] on button "Approve £26.94" at bounding box center [695, 257] width 167 height 22
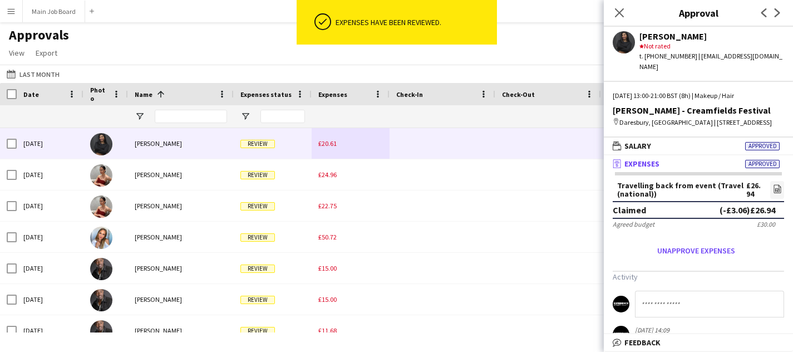
click at [326, 142] on span "£20.61" at bounding box center [327, 143] width 18 height 8
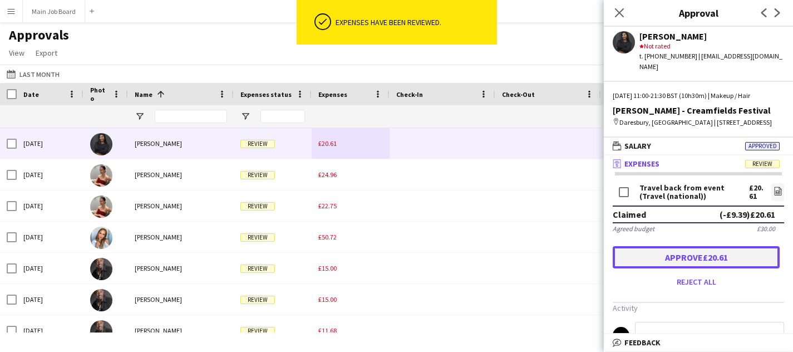
click at [662, 246] on button "Approve £20.61" at bounding box center [695, 257] width 167 height 22
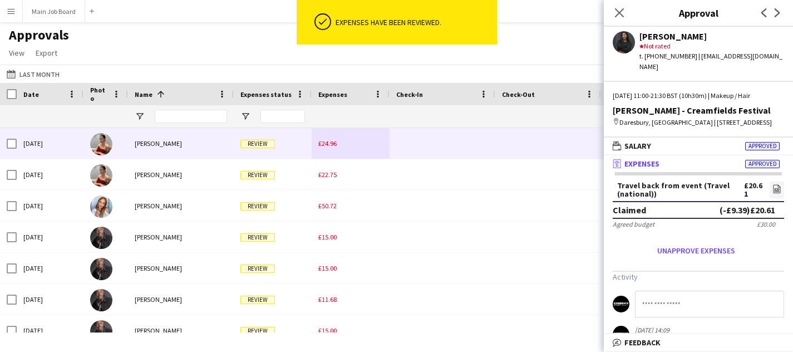
click at [341, 144] on div "£24.96" at bounding box center [350, 143] width 78 height 31
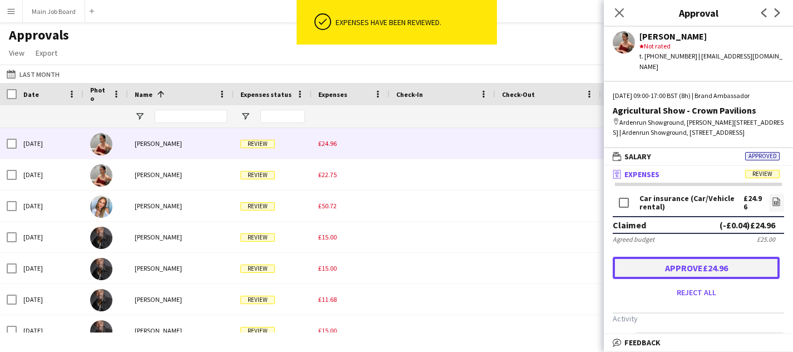
click at [629, 256] on button "Approve £24.96" at bounding box center [695, 267] width 167 height 22
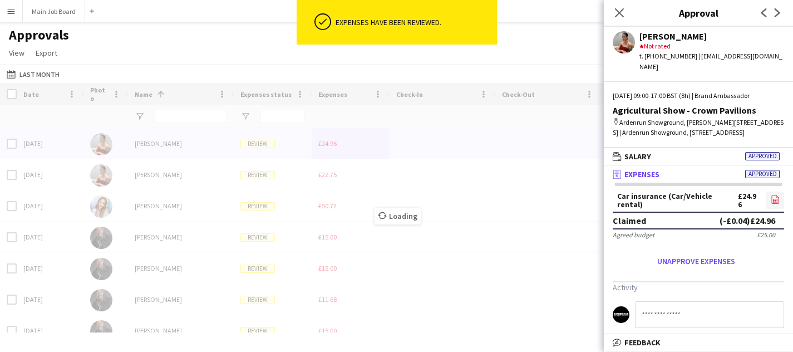
click at [779, 191] on link "file-image" at bounding box center [775, 200] width 18 height 18
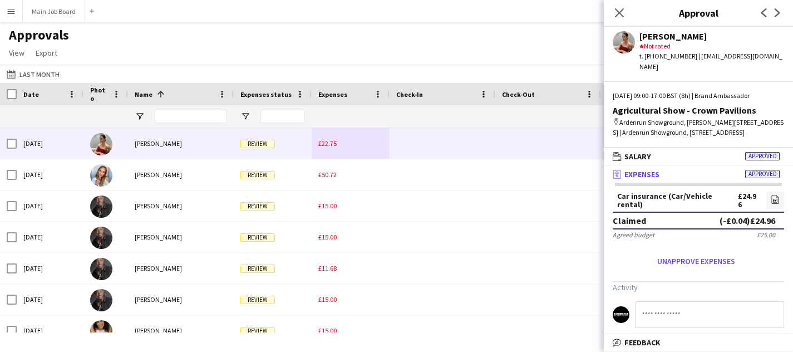
click at [329, 141] on span "£22.75" at bounding box center [327, 143] width 18 height 8
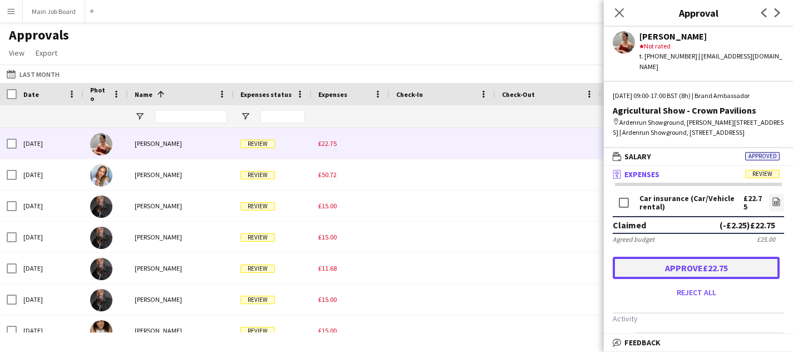
click at [710, 260] on button "Approve £22.75" at bounding box center [695, 267] width 167 height 22
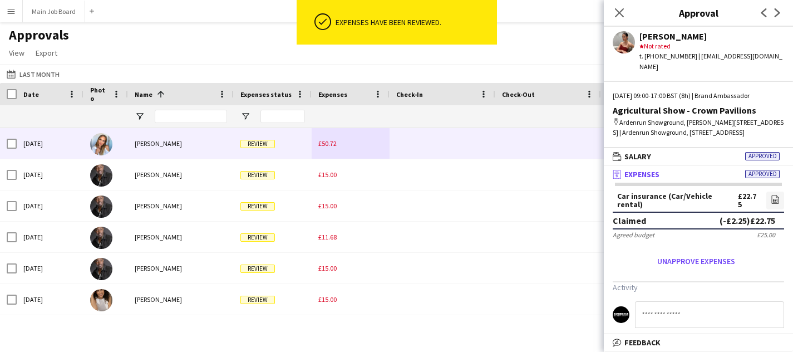
click at [326, 145] on span "£50.72" at bounding box center [327, 143] width 18 height 8
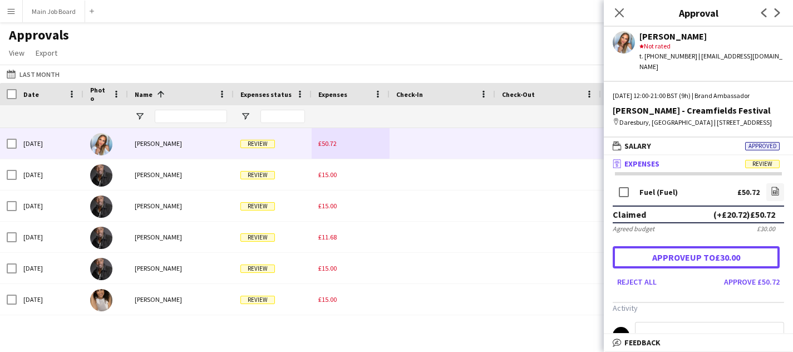
click at [734, 264] on button "Approve up to £30.00" at bounding box center [695, 257] width 167 height 22
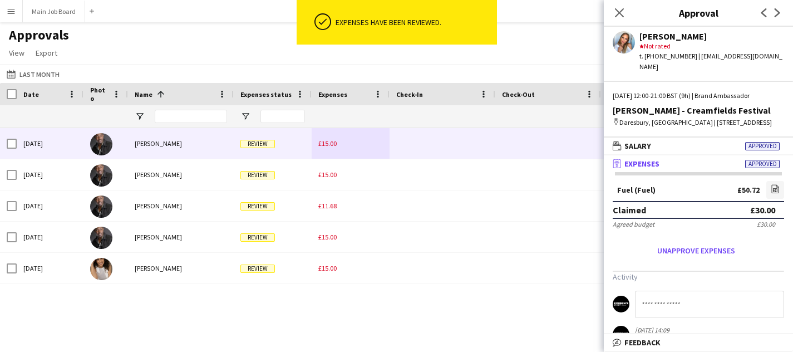
click at [322, 148] on div "£15.00" at bounding box center [350, 143] width 78 height 31
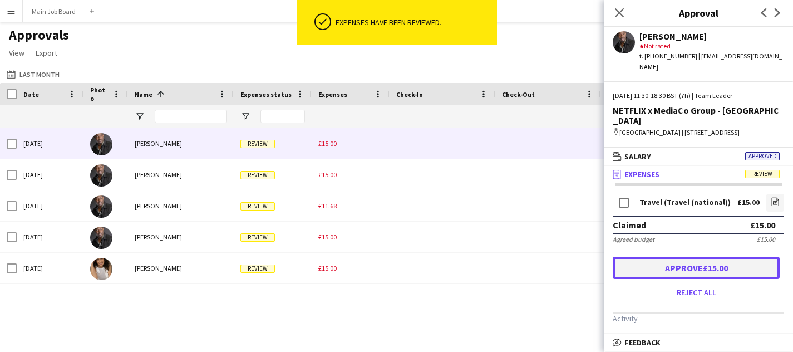
click at [716, 267] on button "Approve £15.00" at bounding box center [695, 267] width 167 height 22
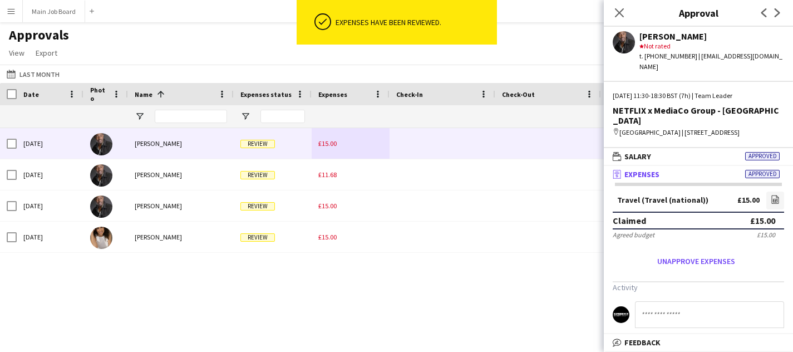
click at [325, 145] on span "£15.00" at bounding box center [327, 143] width 18 height 8
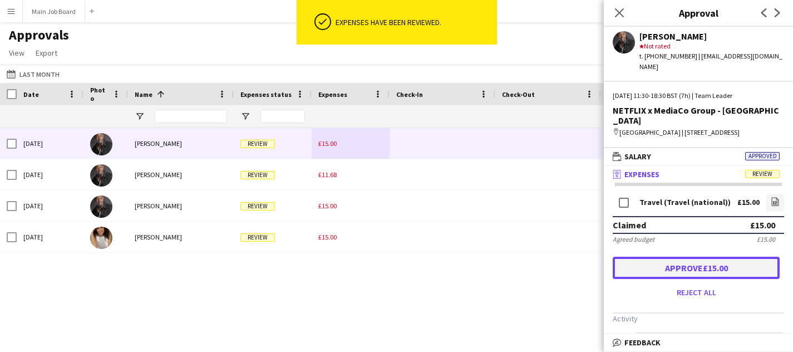
click at [624, 273] on button "Approve £15.00" at bounding box center [695, 267] width 167 height 22
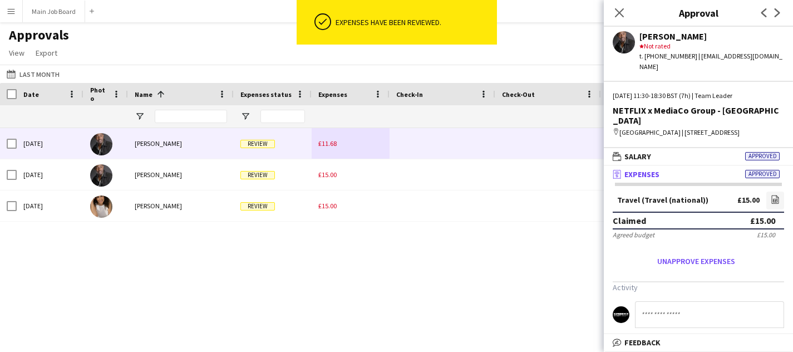
click at [338, 147] on div "£11.68" at bounding box center [350, 143] width 78 height 31
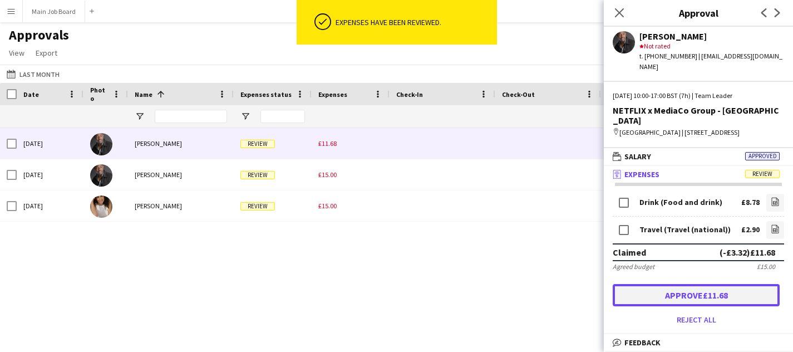
click at [710, 292] on button "Approve £11.68" at bounding box center [695, 295] width 167 height 22
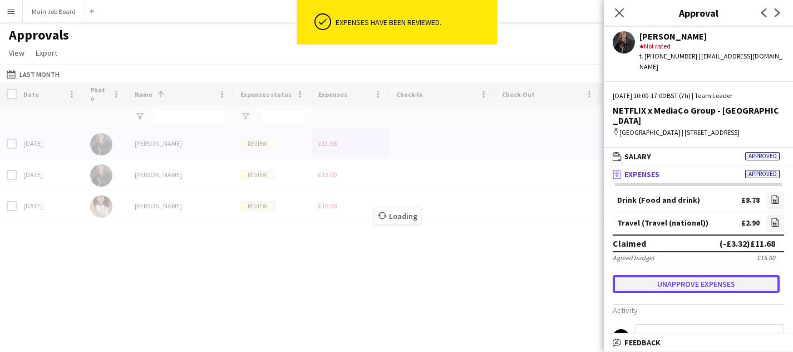
click at [676, 283] on button "Unapprove expenses" at bounding box center [695, 284] width 167 height 18
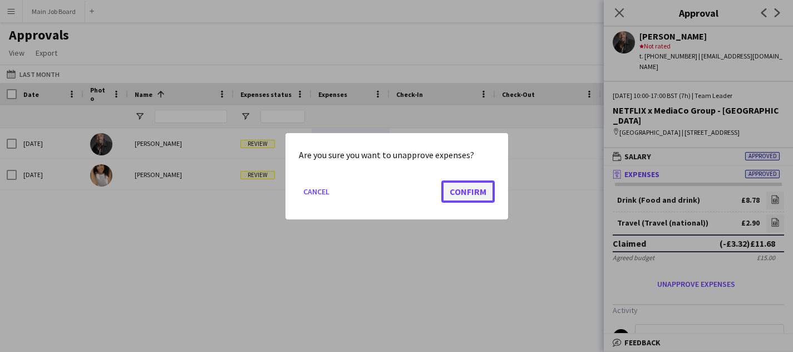
click at [463, 192] on button "Confirm" at bounding box center [467, 191] width 53 height 22
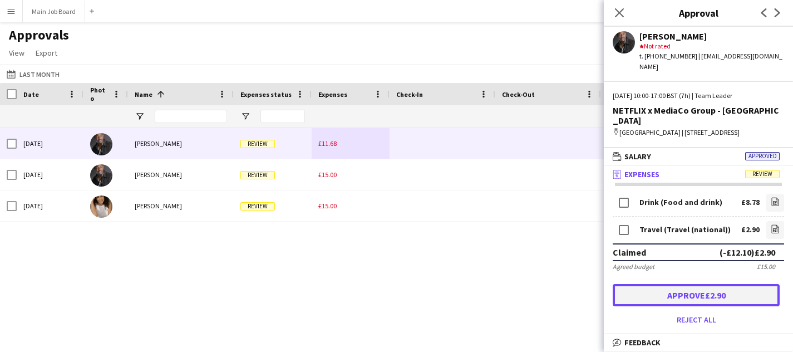
click at [669, 292] on button "Approve £2.90" at bounding box center [695, 295] width 167 height 22
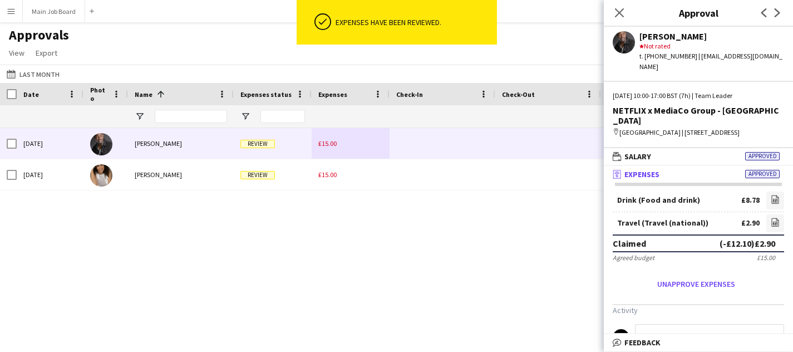
click at [323, 146] on span "£15.00" at bounding box center [327, 143] width 18 height 8
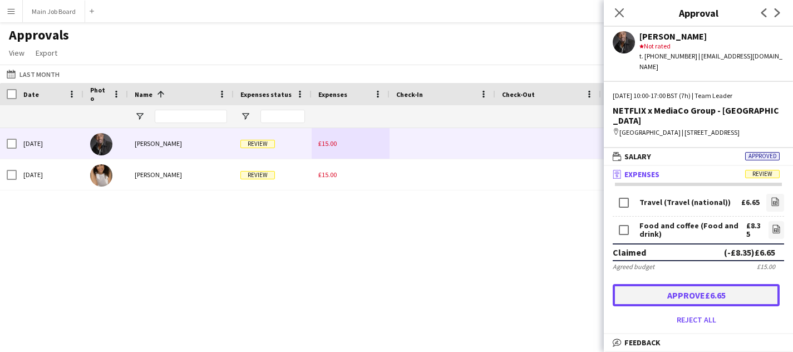
click at [671, 300] on button "Approve £6.65" at bounding box center [695, 295] width 167 height 22
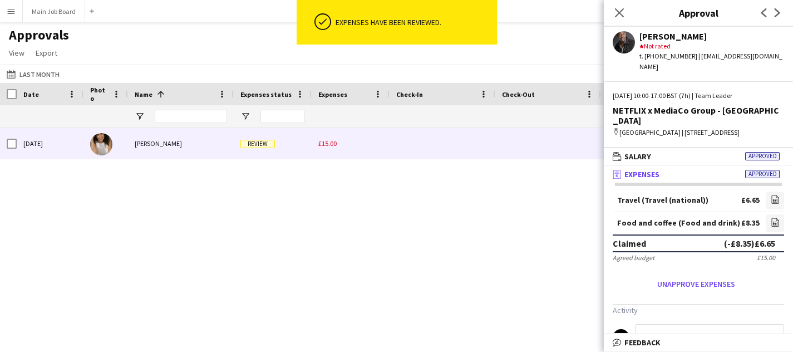
click at [329, 146] on span "£15.00" at bounding box center [327, 143] width 18 height 8
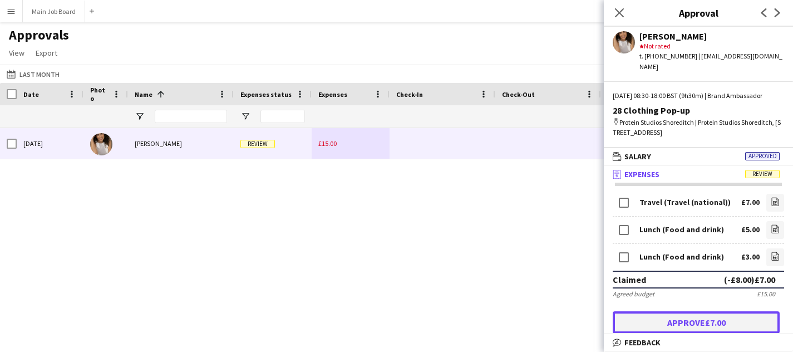
click at [662, 317] on button "Approve £7.00" at bounding box center [695, 322] width 167 height 22
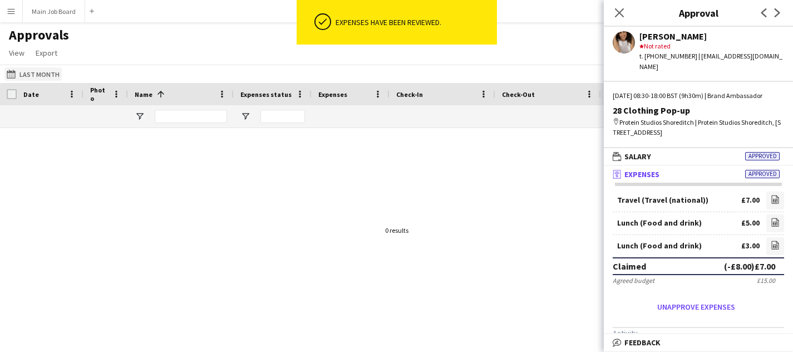
click at [36, 80] on button "Last Month Last Month" at bounding box center [32, 73] width 57 height 13
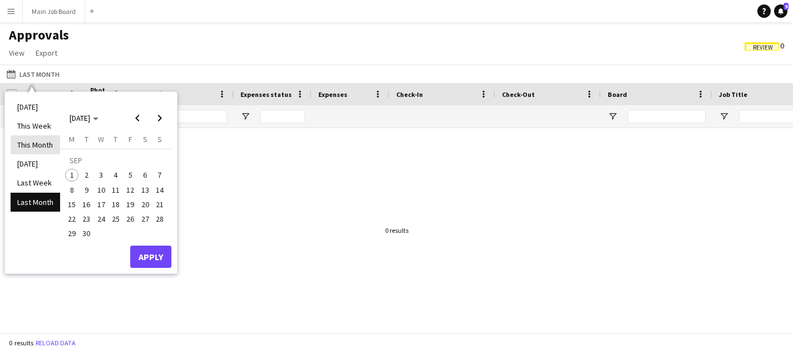
click at [32, 145] on li "This Month" at bounding box center [36, 144] width 50 height 19
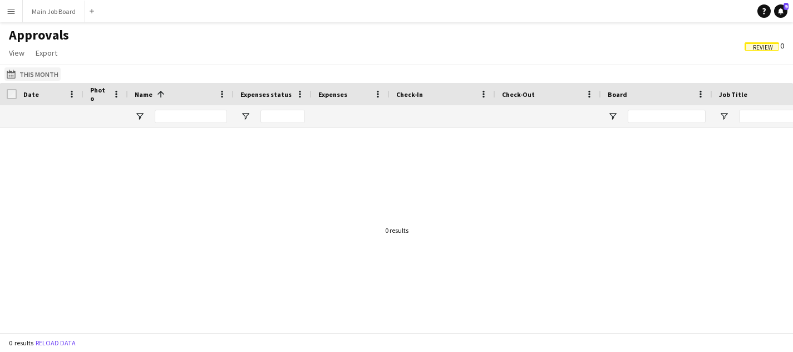
click at [33, 73] on button "Last Month This Month" at bounding box center [32, 73] width 56 height 13
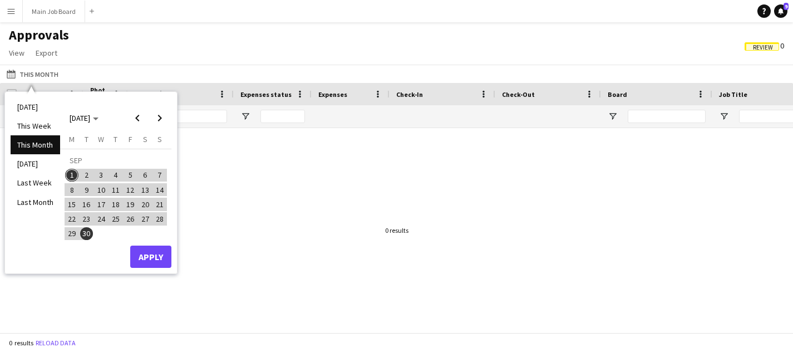
click at [26, 211] on ul "[DATE] This Week This Month [DATE] Last Week Last Month" at bounding box center [36, 182] width 50 height 170
click at [44, 9] on button "Main Job Board Close" at bounding box center [54, 12] width 62 height 22
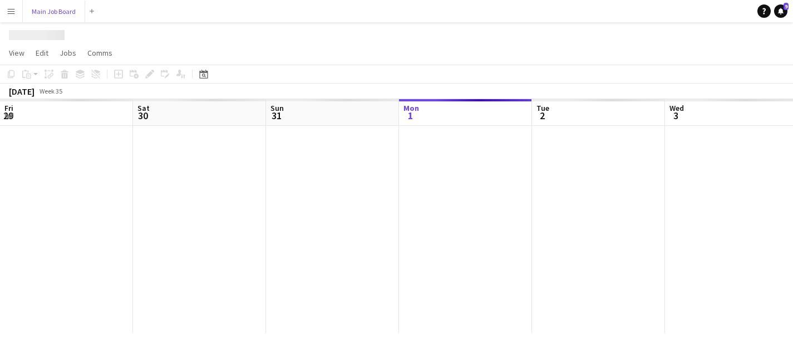
scroll to position [0, 266]
